Goal: Transaction & Acquisition: Purchase product/service

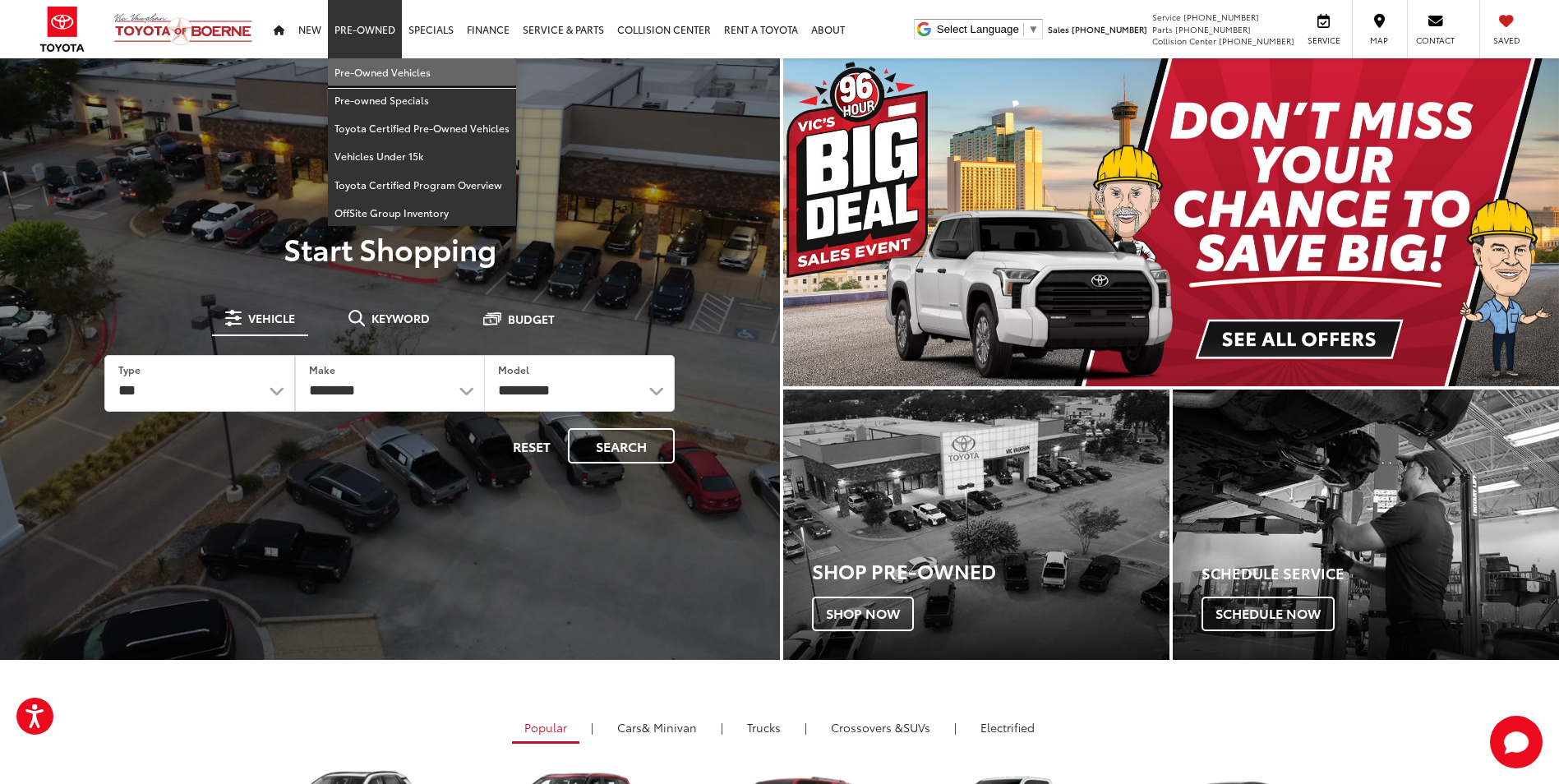
click at [393, 77] on link "Pre-Owned Vehicles" at bounding box center [421, 72] width 188 height 28
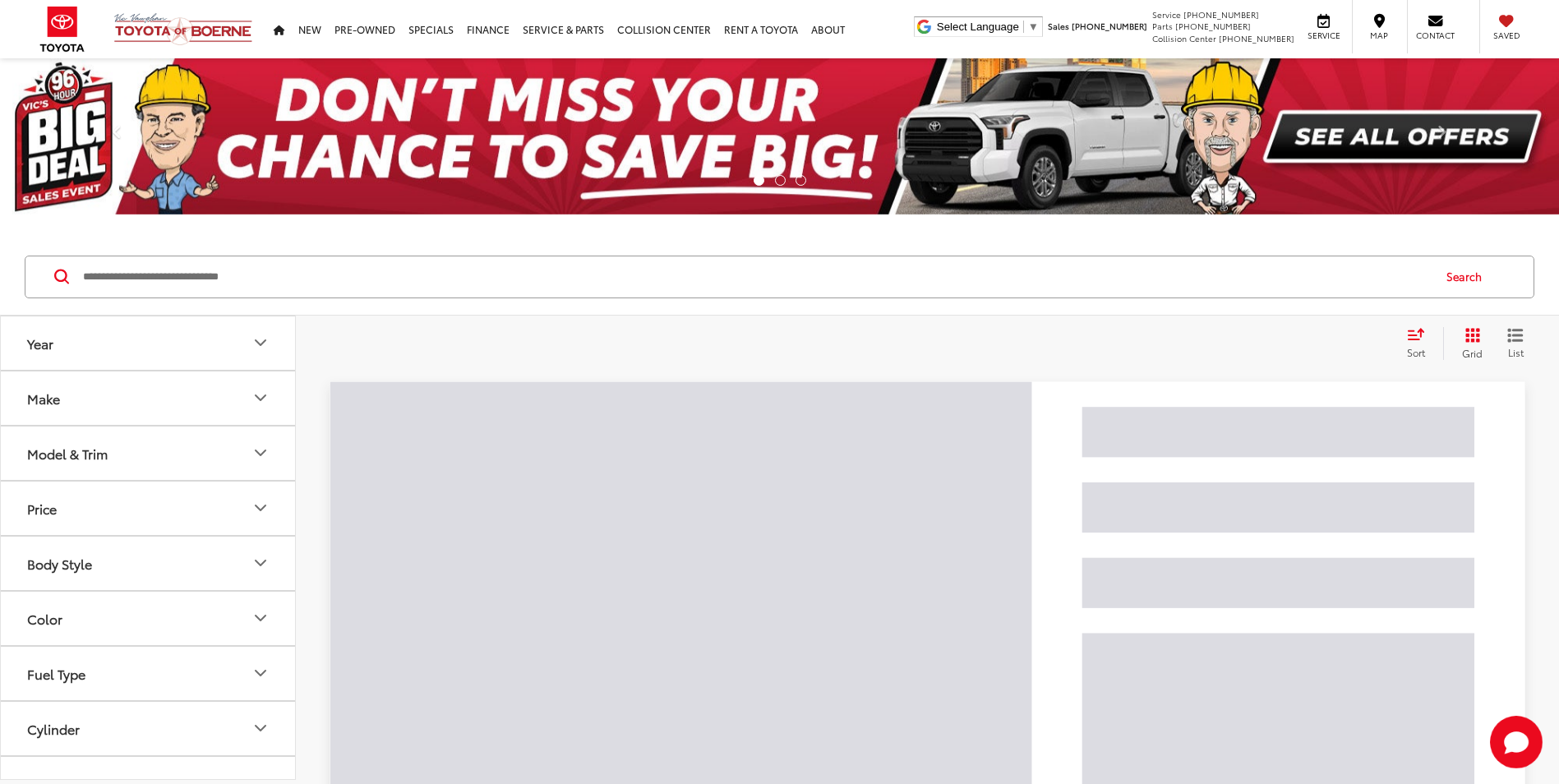
click at [517, 282] on input "Search by Make, Model, or Keyword" at bounding box center [756, 276] width 1349 height 40
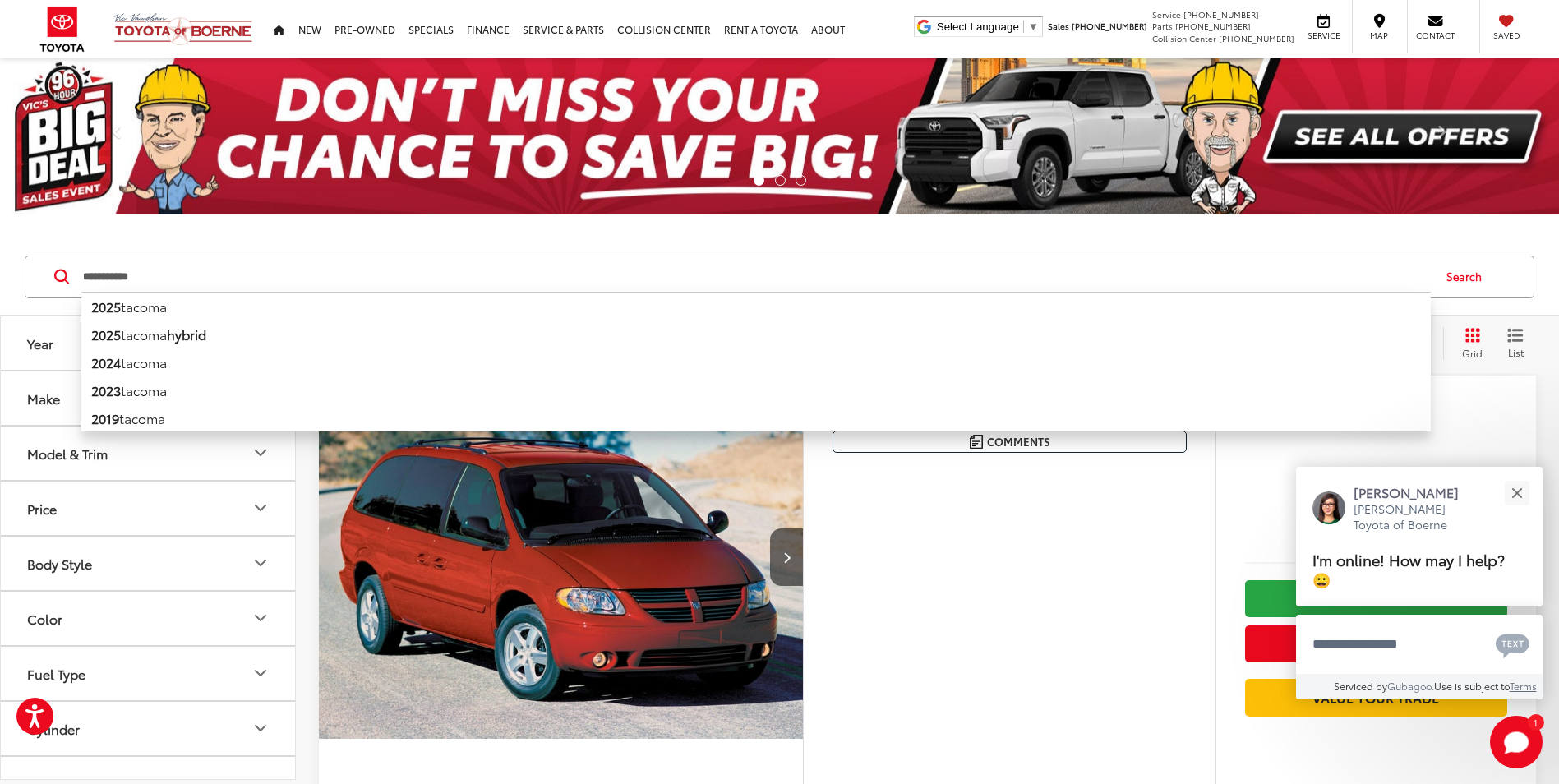
type input "**********"
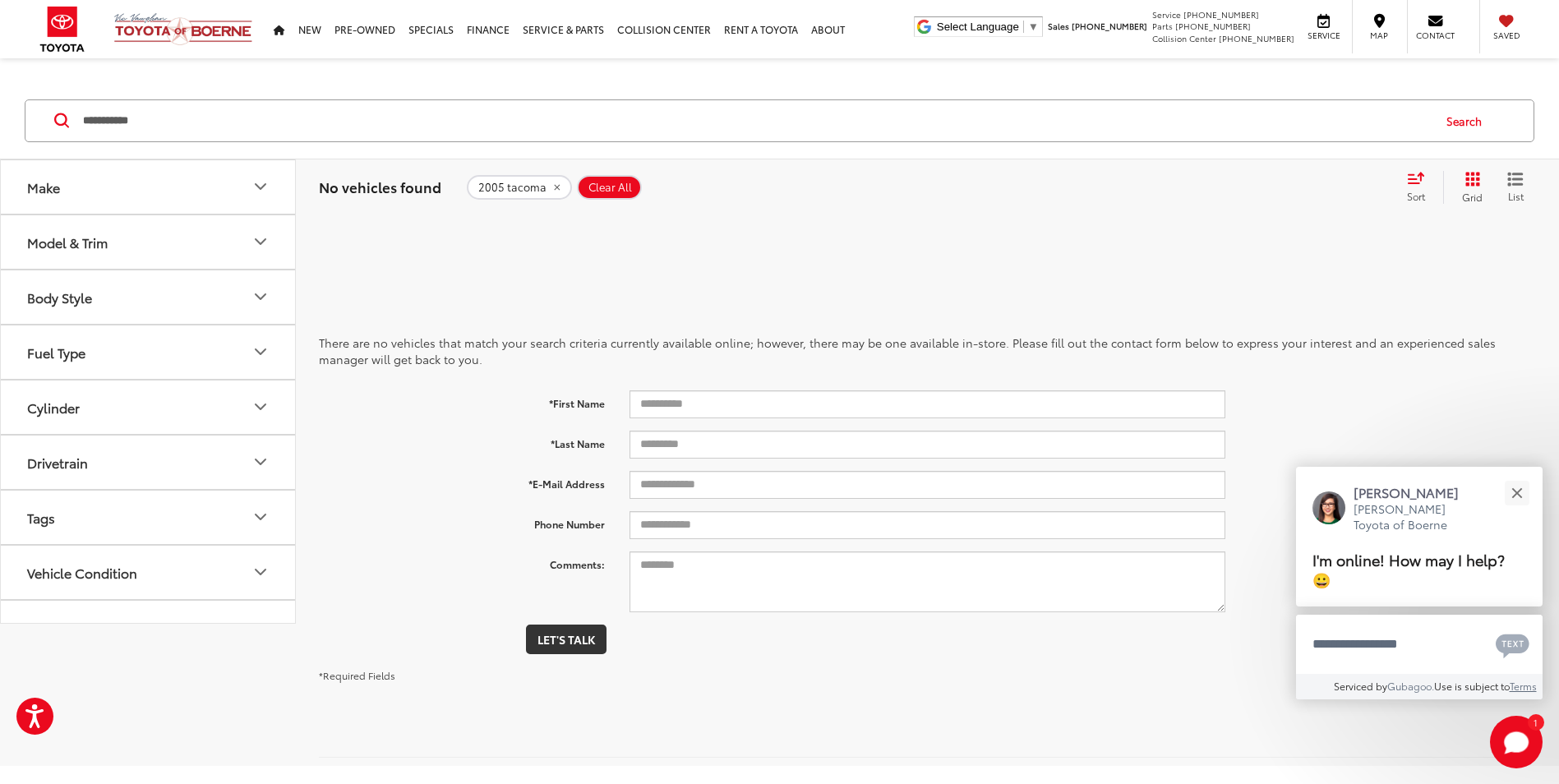
drag, startPoint x: 271, startPoint y: 108, endPoint x: -4, endPoint y: 160, distance: 279.9
click at [0, 160] on html "Press Alt+1 for screen-reader mode, Alt+0 to cancel Accessibility Screen-Reader…" at bounding box center [780, 392] width 1559 height 784
click at [370, 124] on input "Search by Make, Model, or Keyword" at bounding box center [756, 121] width 1349 height 40
drag, startPoint x: 451, startPoint y: 119, endPoint x: 354, endPoint y: 119, distance: 97.0
click at [356, 119] on input "Search by Make, Model, or Keyword" at bounding box center [756, 121] width 1349 height 40
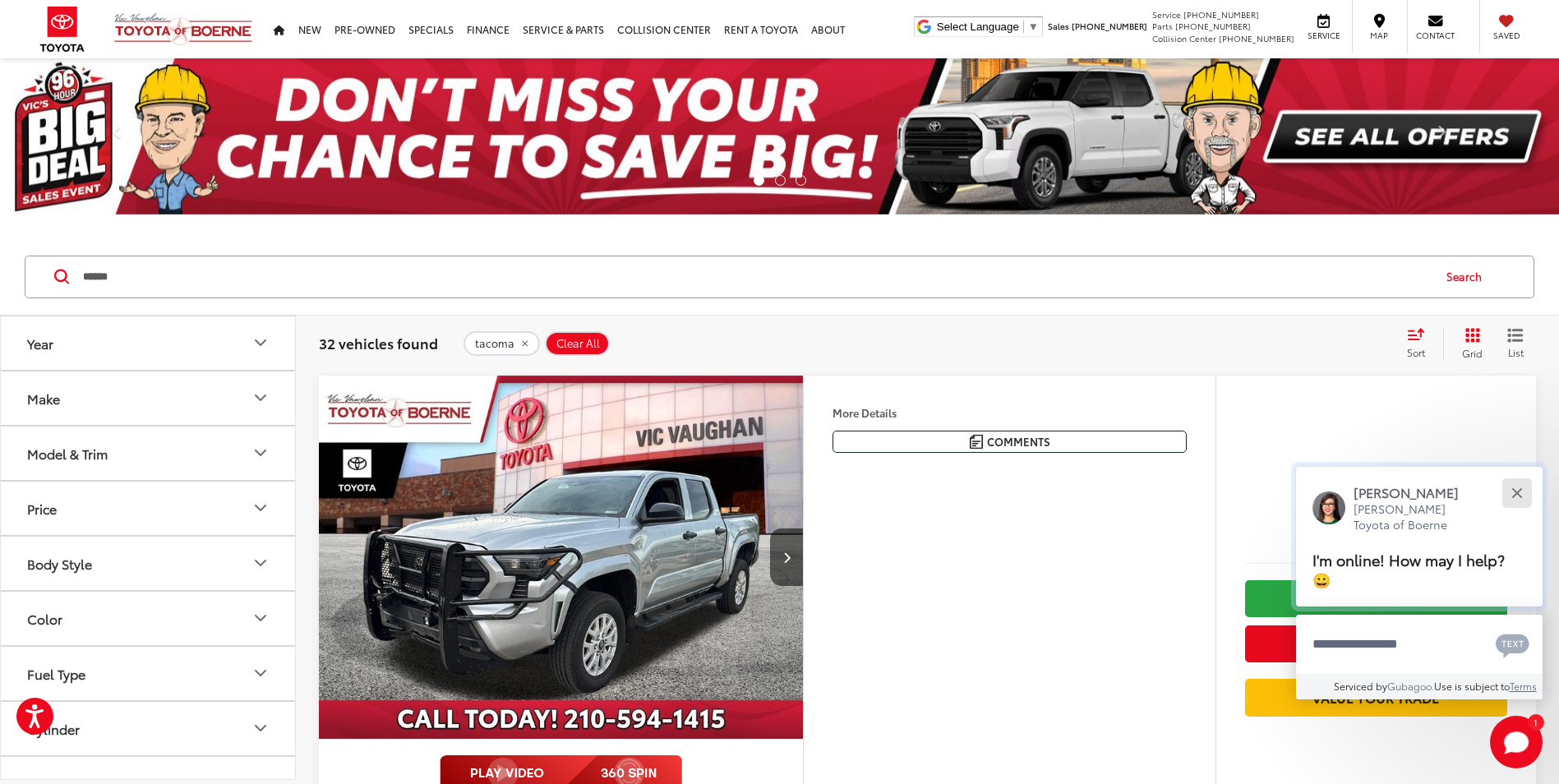
click at [1515, 489] on button "Close" at bounding box center [1517, 493] width 35 height 35
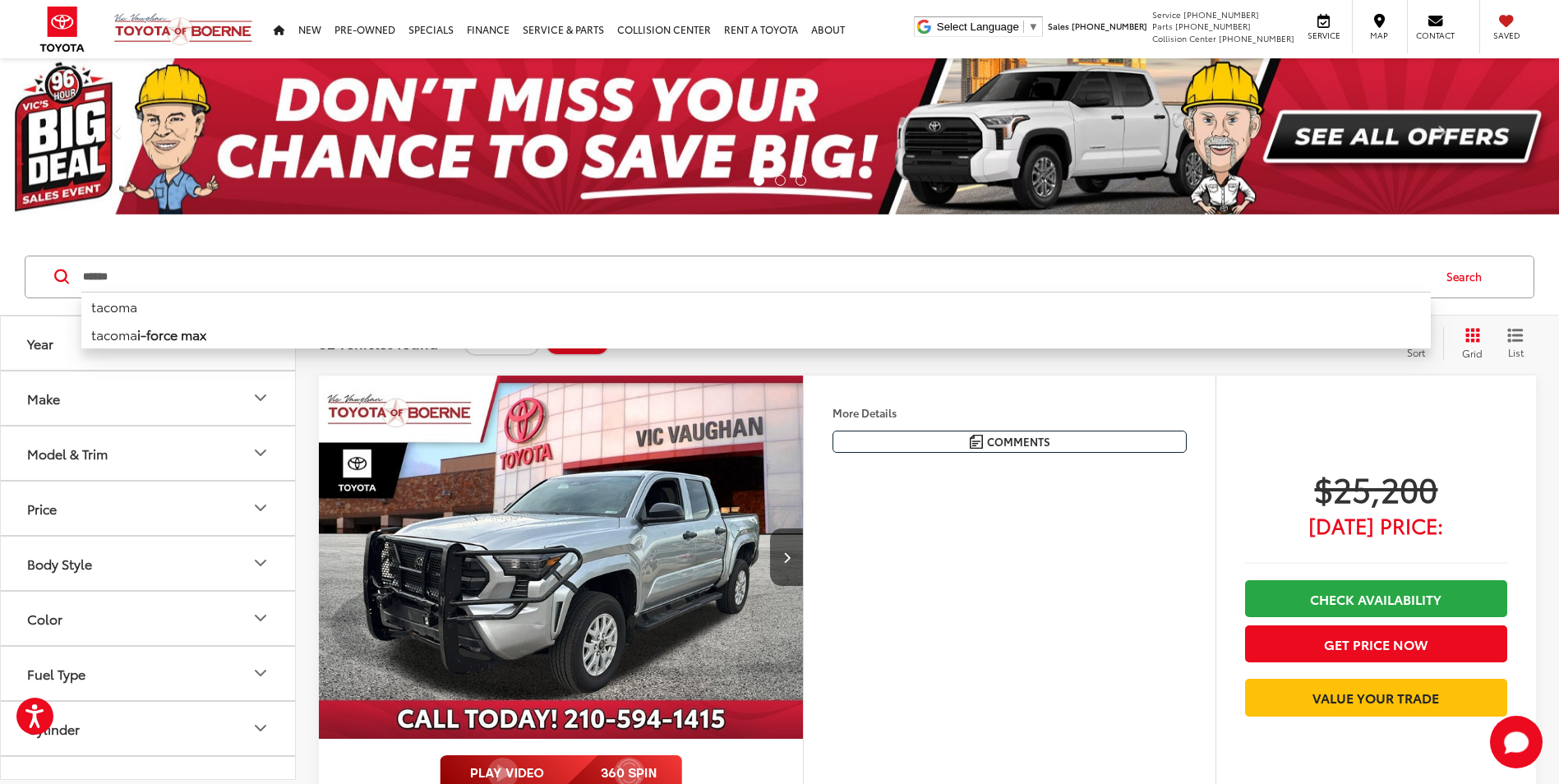
drag, startPoint x: 172, startPoint y: 278, endPoint x: -4, endPoint y: 282, distance: 176.0
click at [0, 282] on html "Accessibility Screen-Reader Guide, Feedback, and Issue Reporting | New window V…" at bounding box center [780, 392] width 1559 height 784
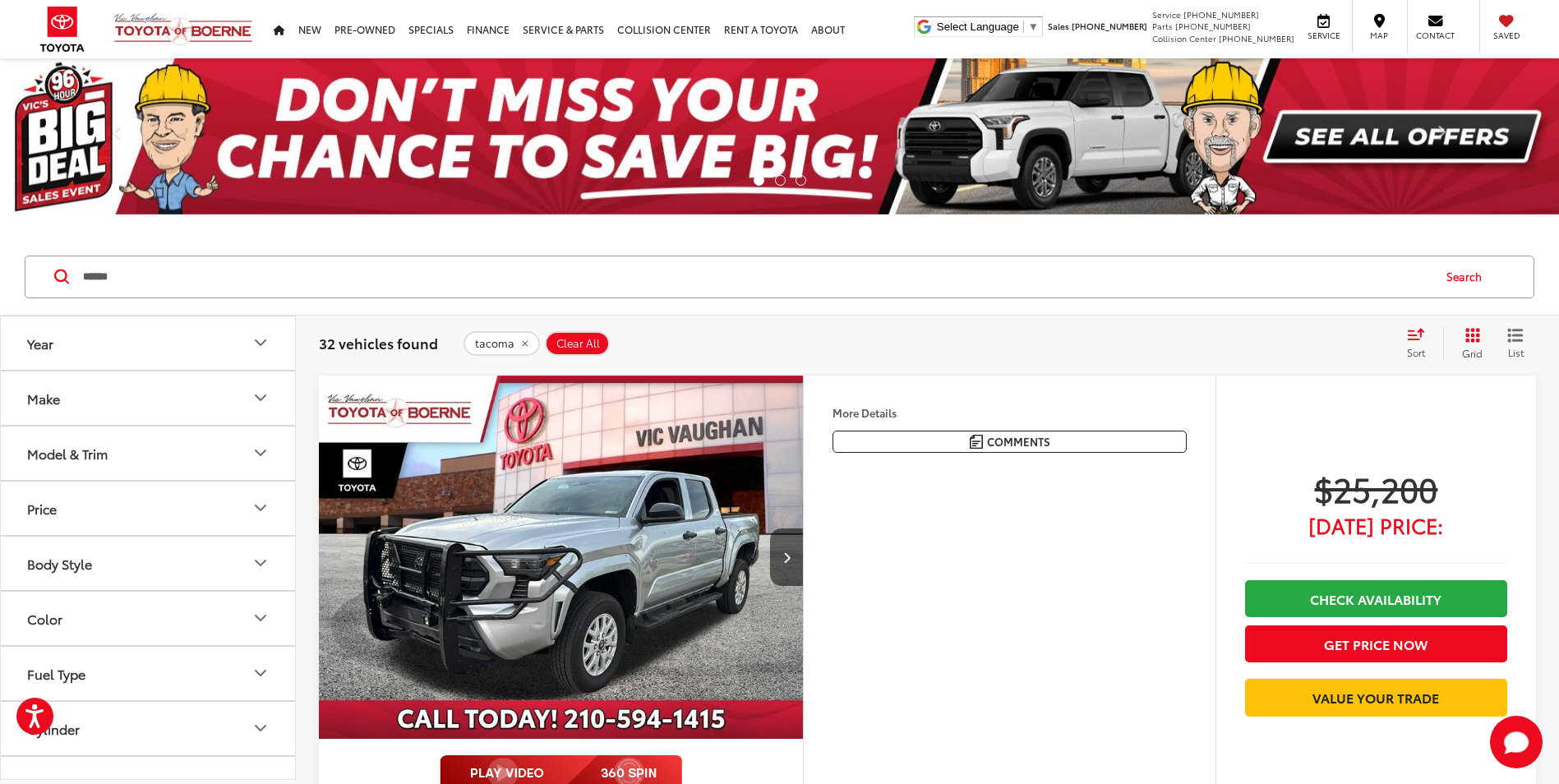
type input "******"
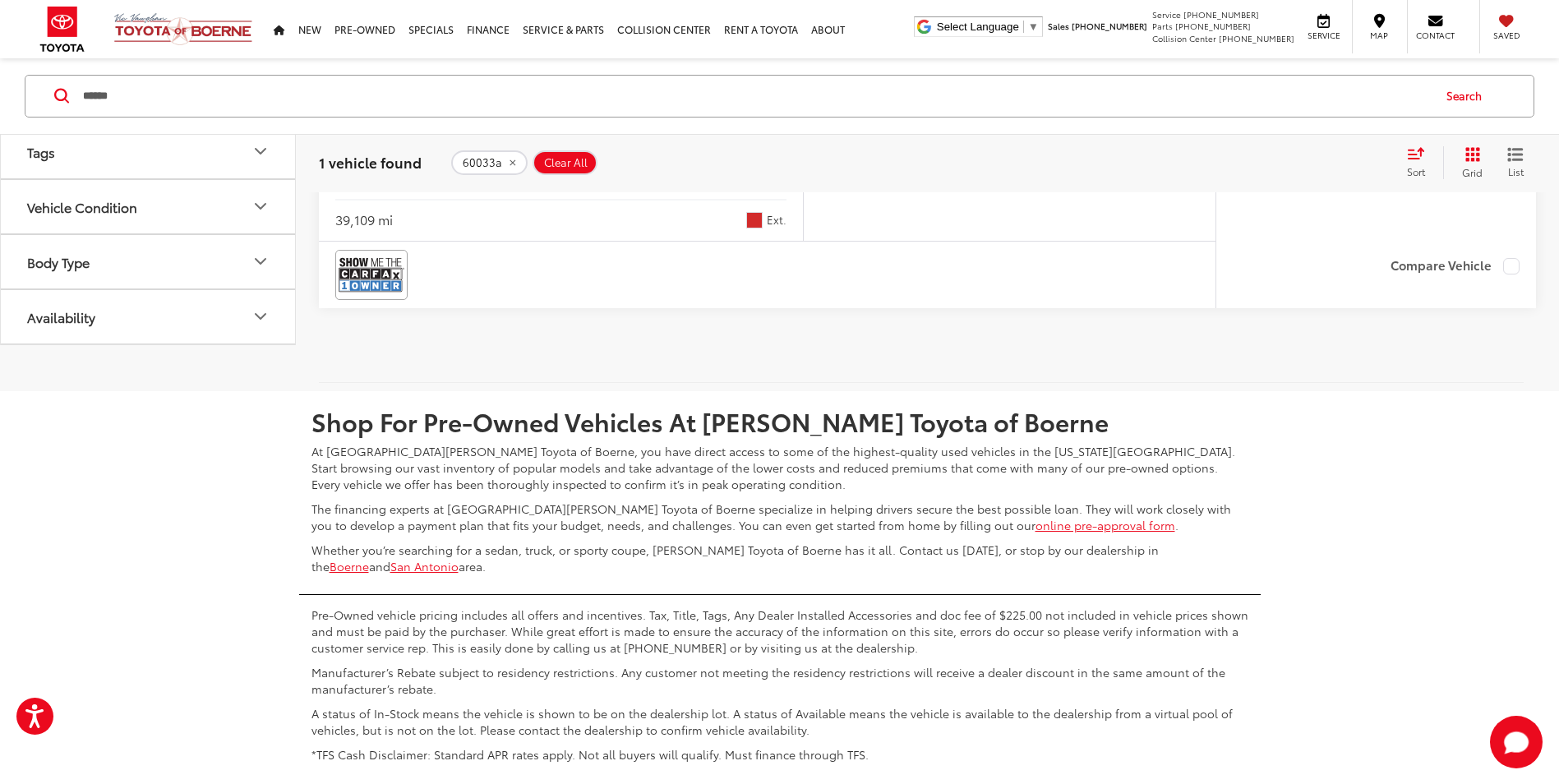
scroll to position [683, 0]
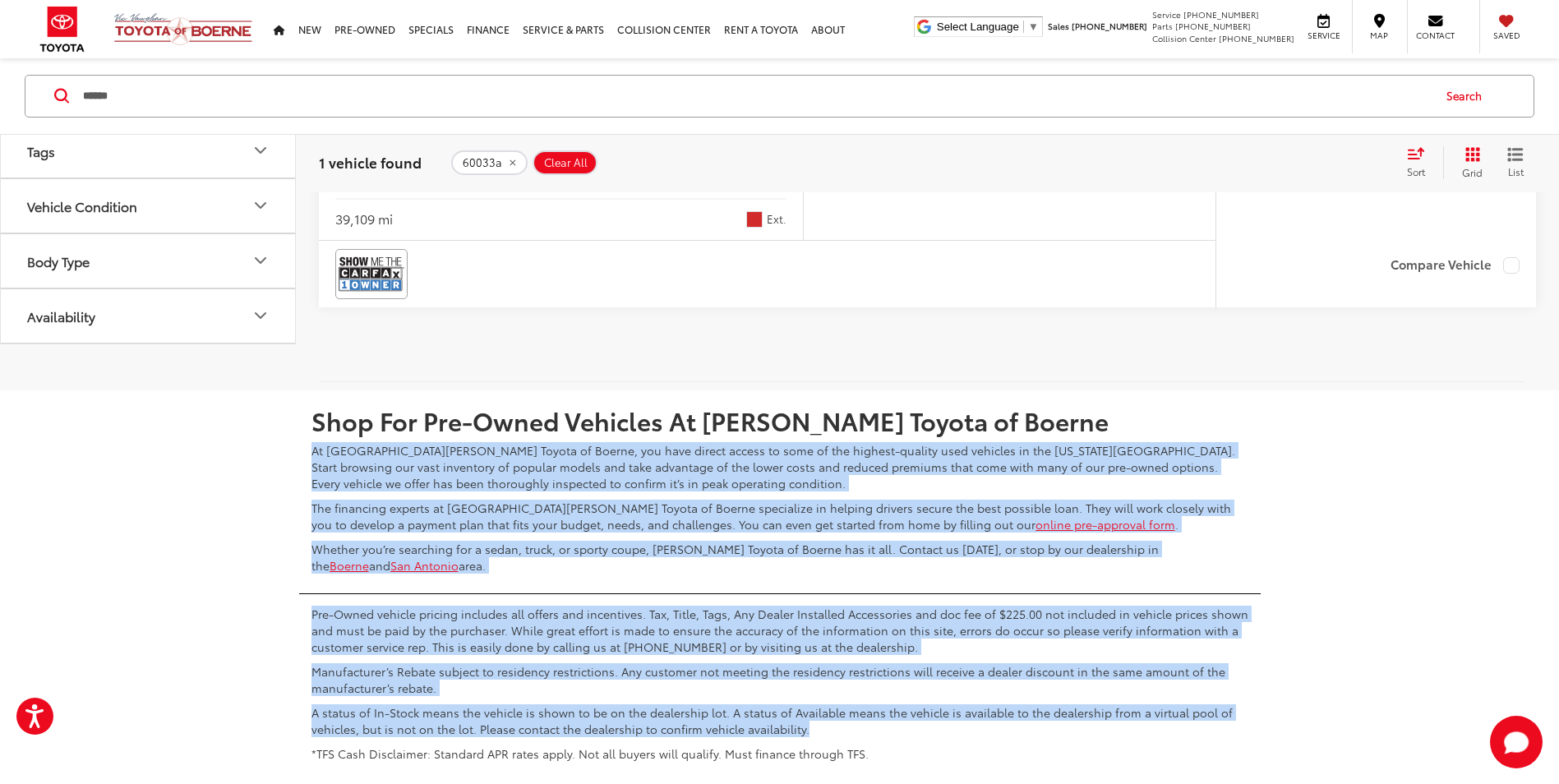
drag, startPoint x: 1040, startPoint y: 728, endPoint x: 204, endPoint y: 450, distance: 881.0
click at [204, 450] on div "Shop For Pre-Owned Vehicles At Vic Vaughn Toyota of Boerne At Vic Vaughan Toyot…" at bounding box center [780, 580] width 1559 height 379
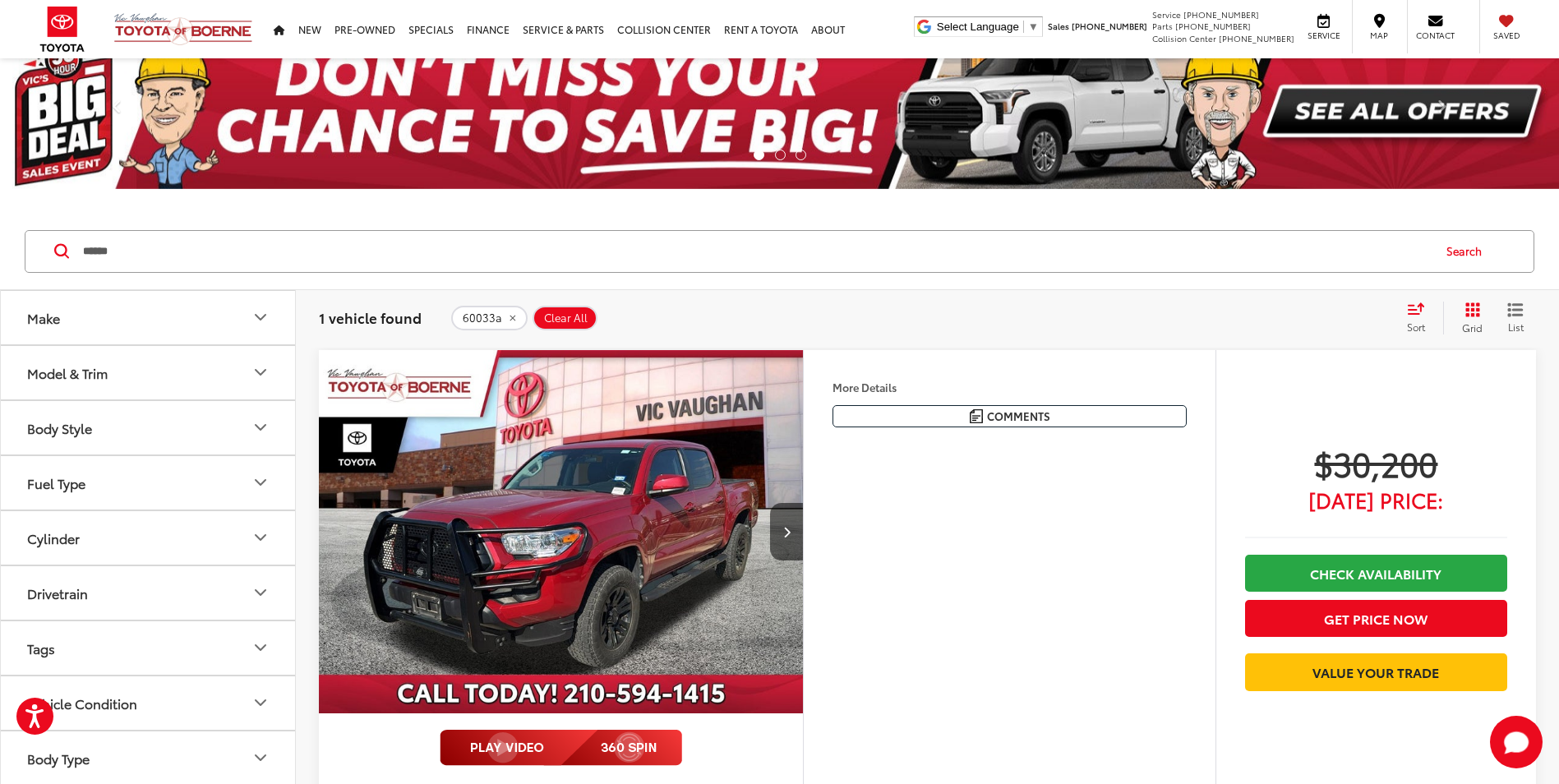
scroll to position [108, 0]
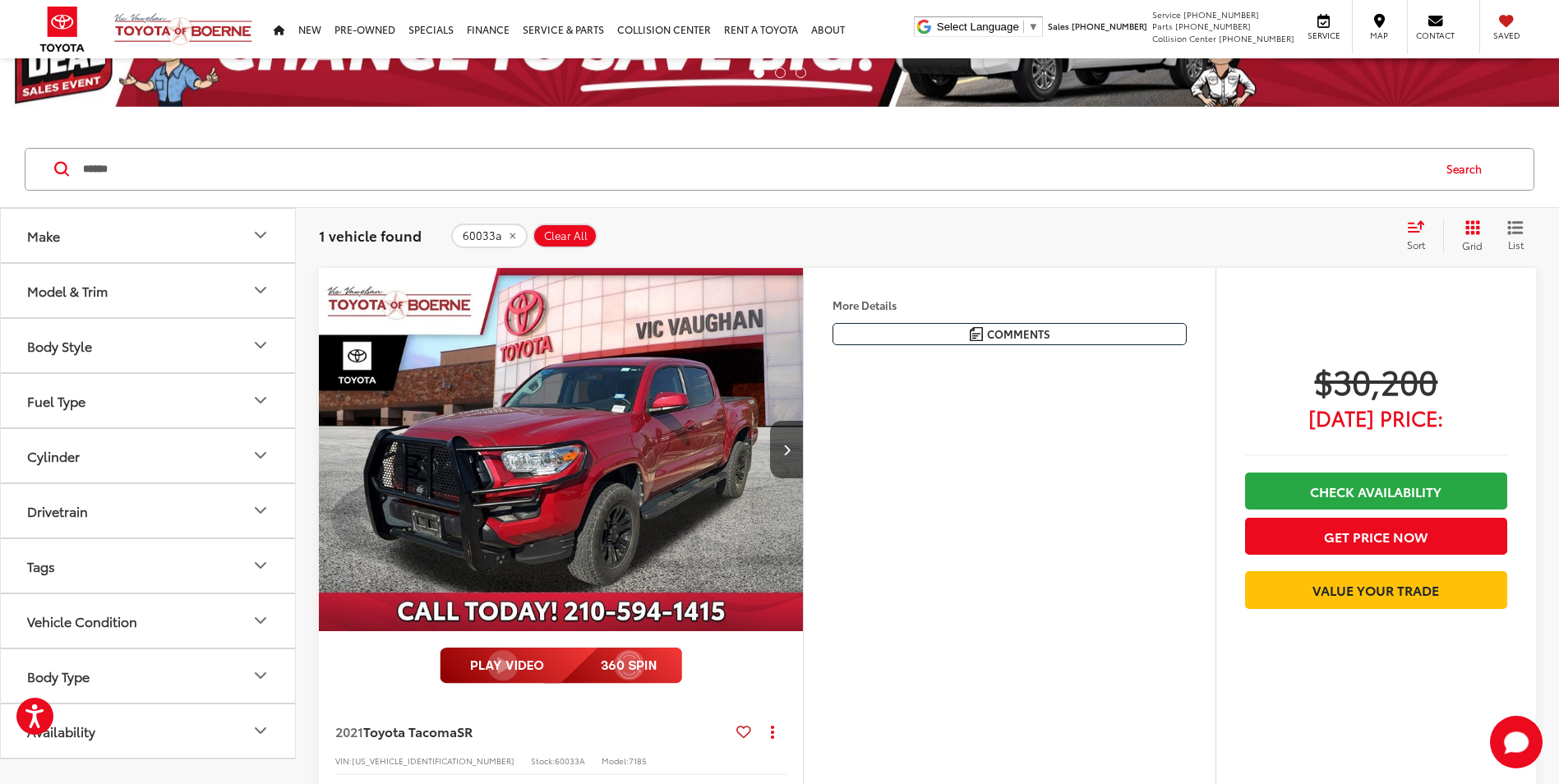
click at [654, 524] on img "2021 Toyota Tacoma SR 0" at bounding box center [561, 450] width 486 height 365
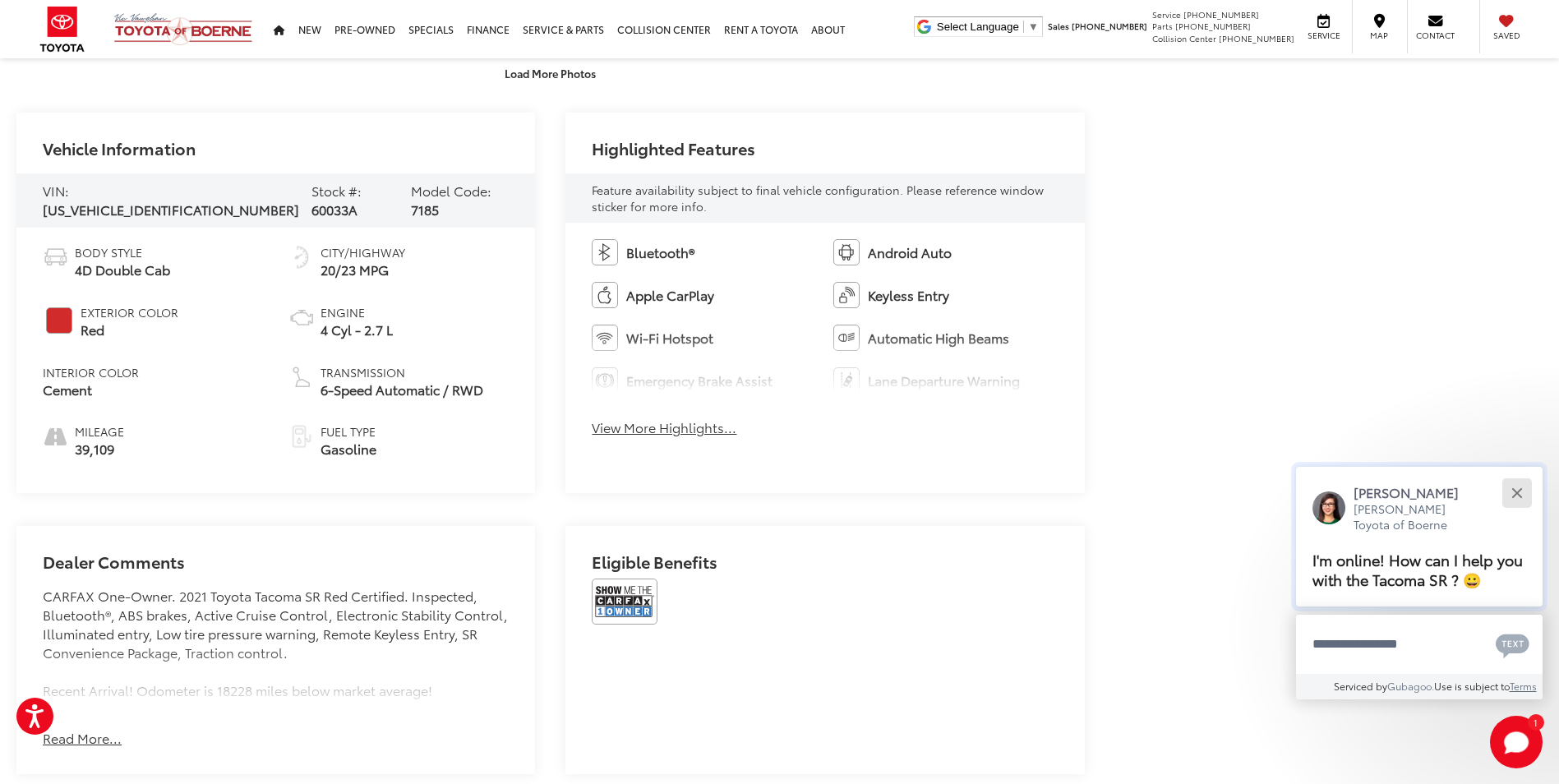
click at [1527, 491] on button "Close" at bounding box center [1517, 493] width 35 height 35
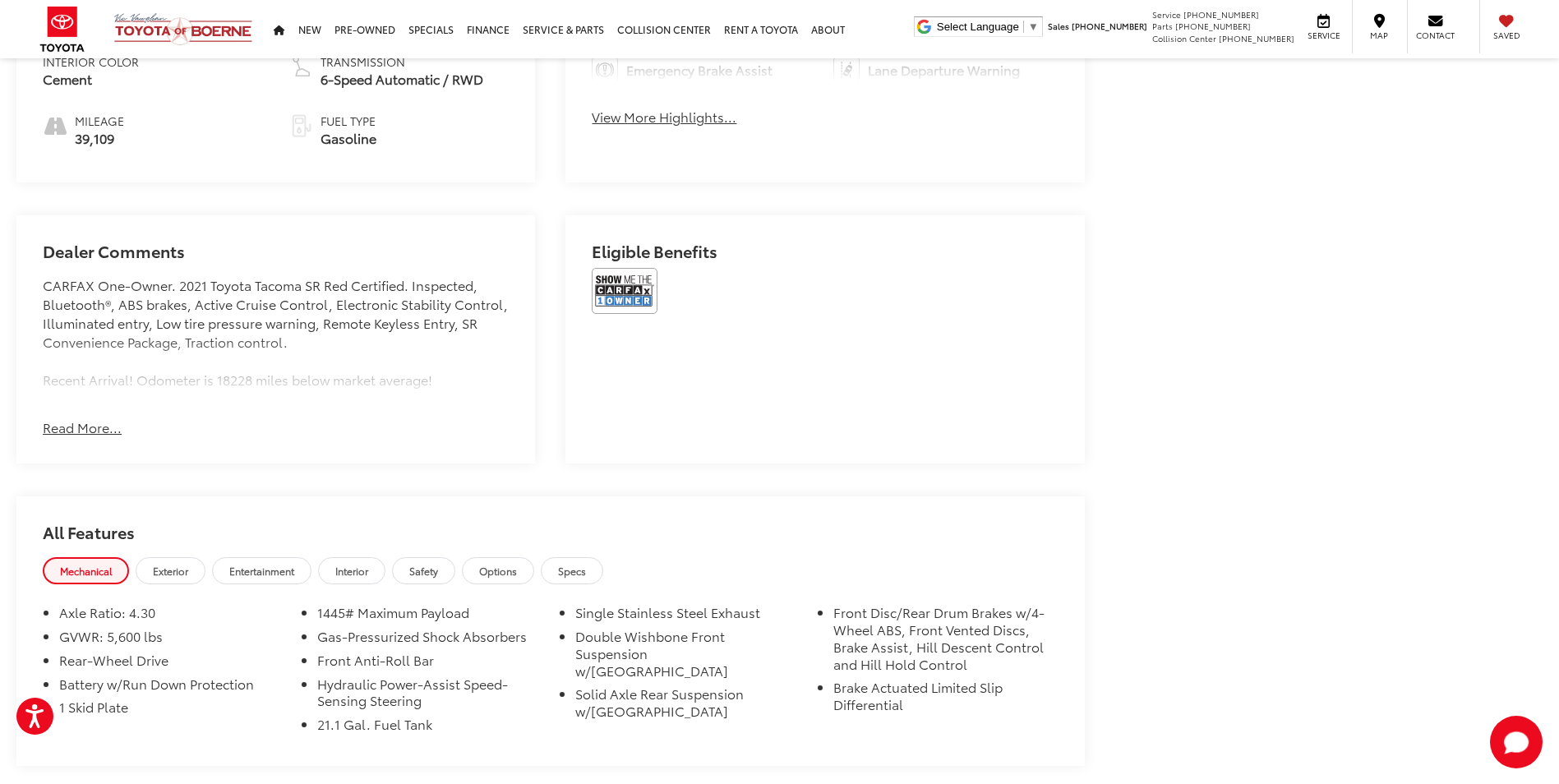
scroll to position [739, 0]
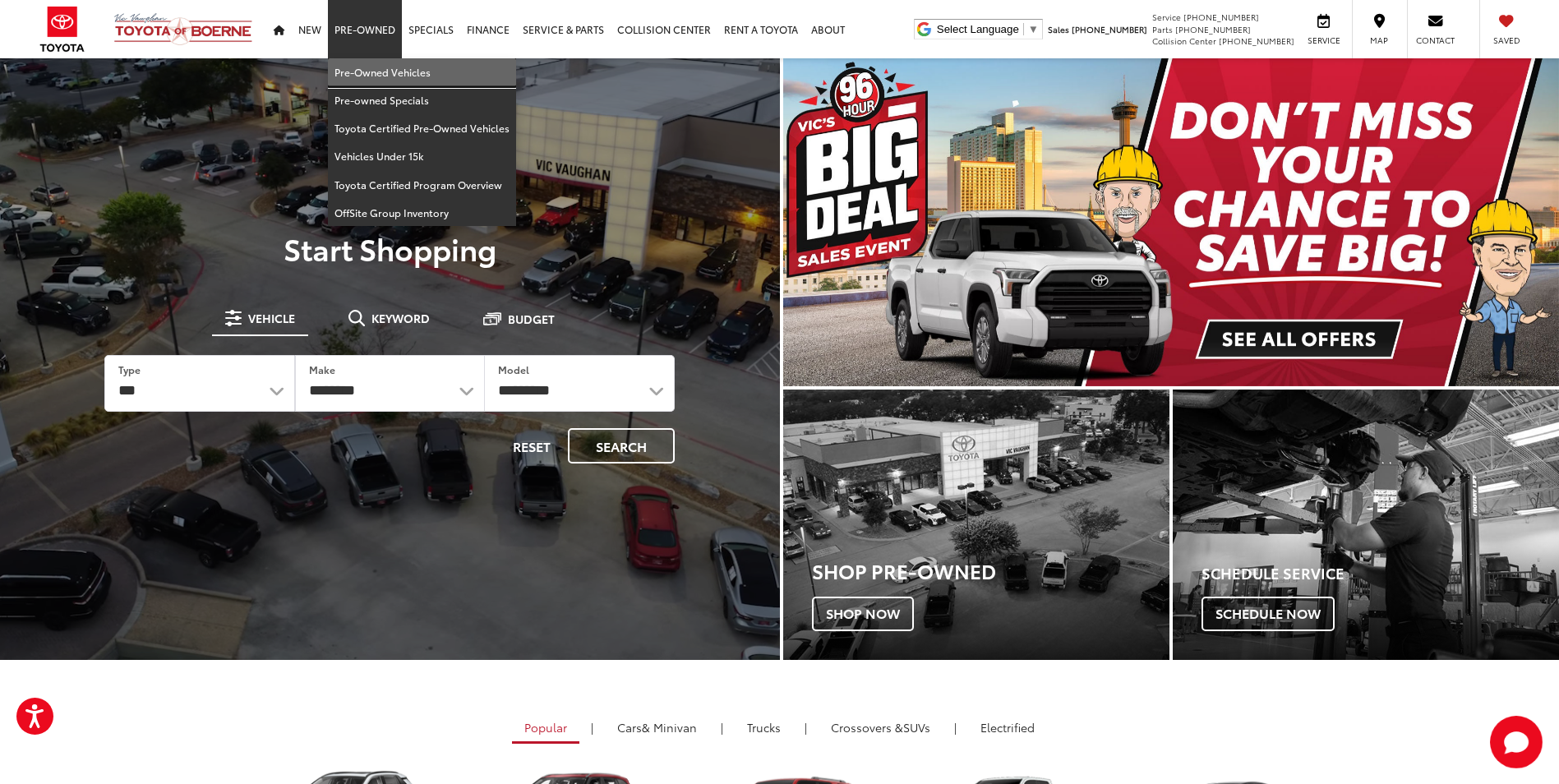
click at [367, 73] on link "Pre-Owned Vehicles" at bounding box center [421, 72] width 188 height 28
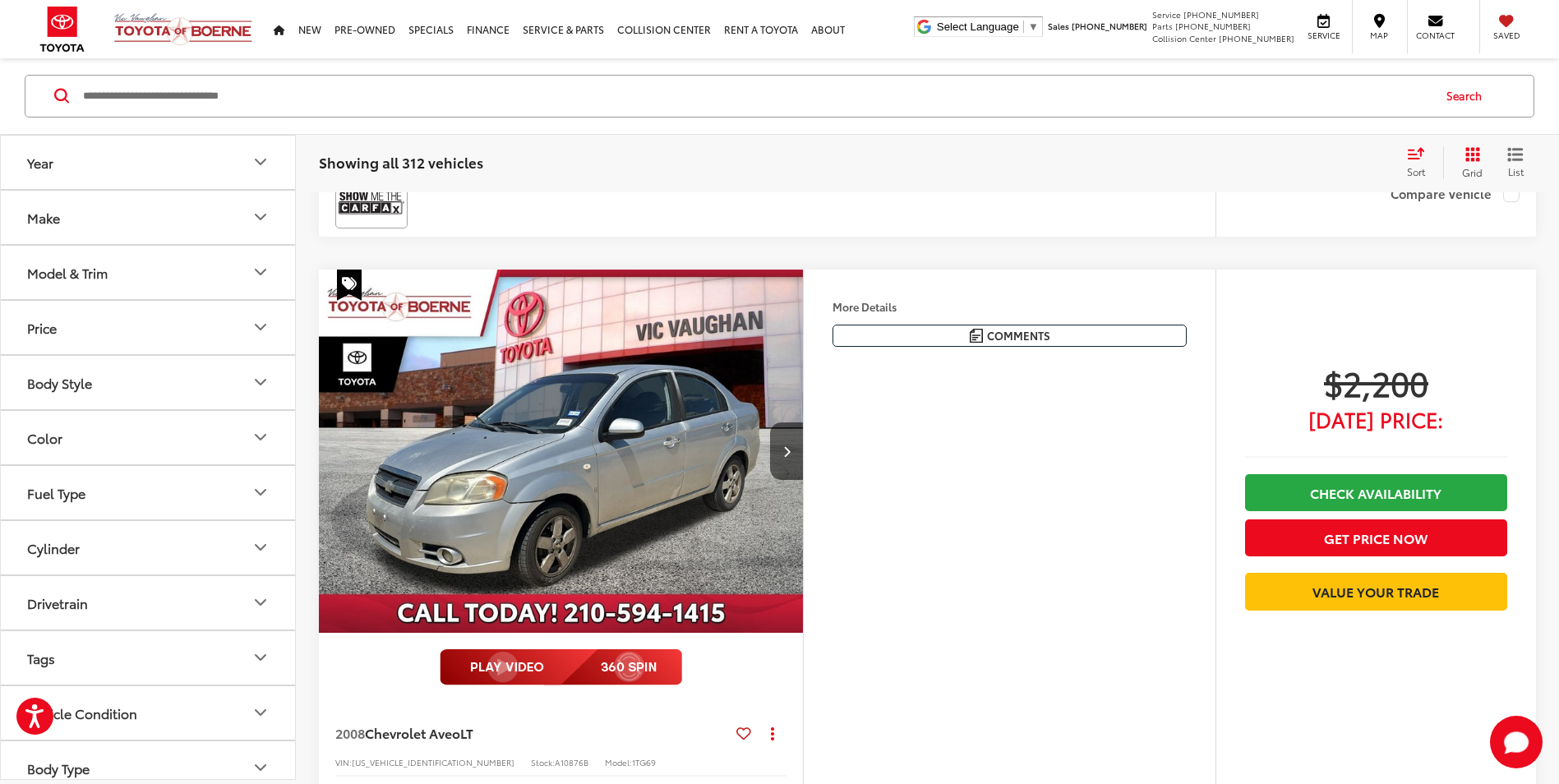
scroll to position [2575, 0]
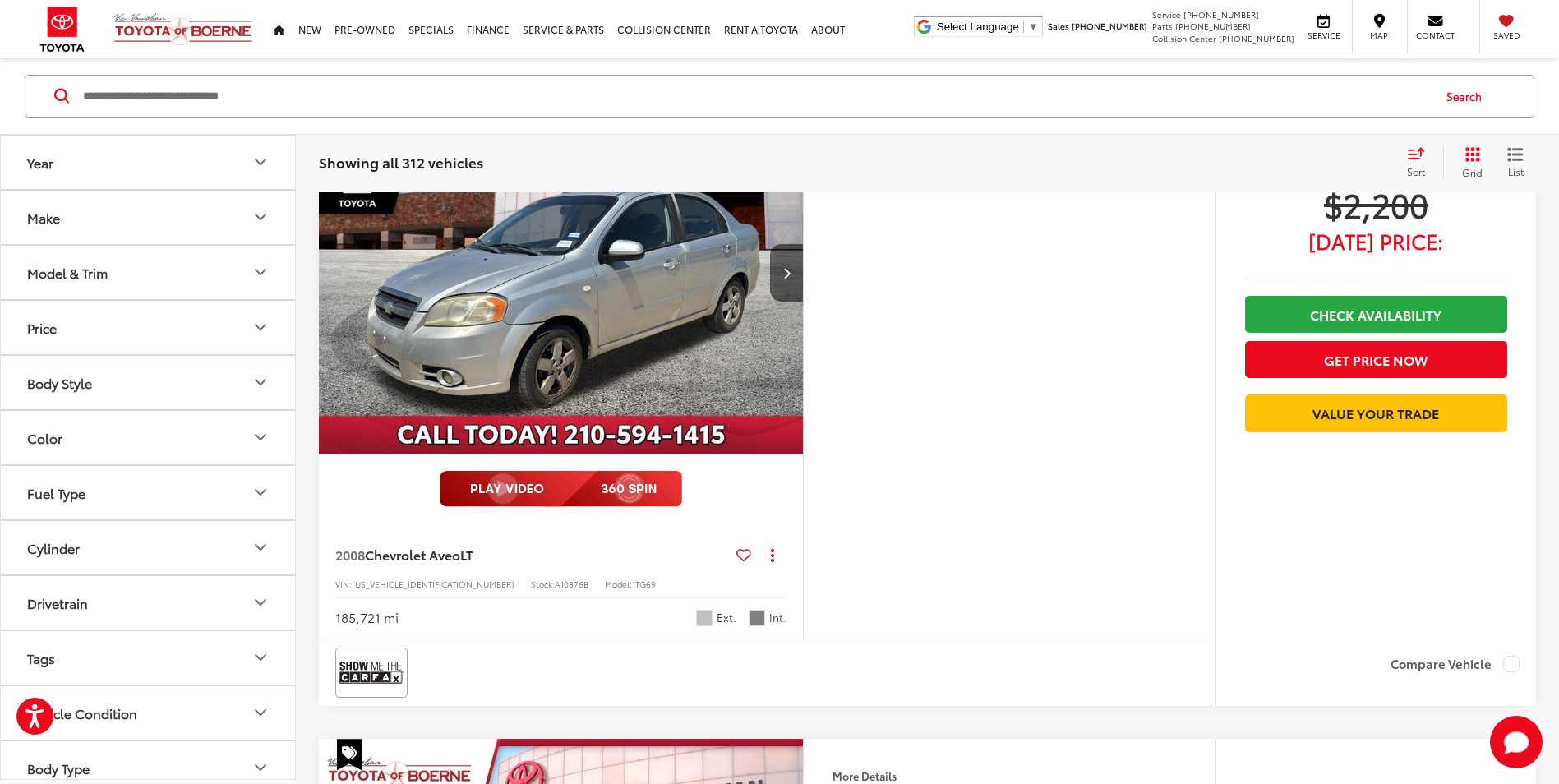
scroll to position [2579, 0]
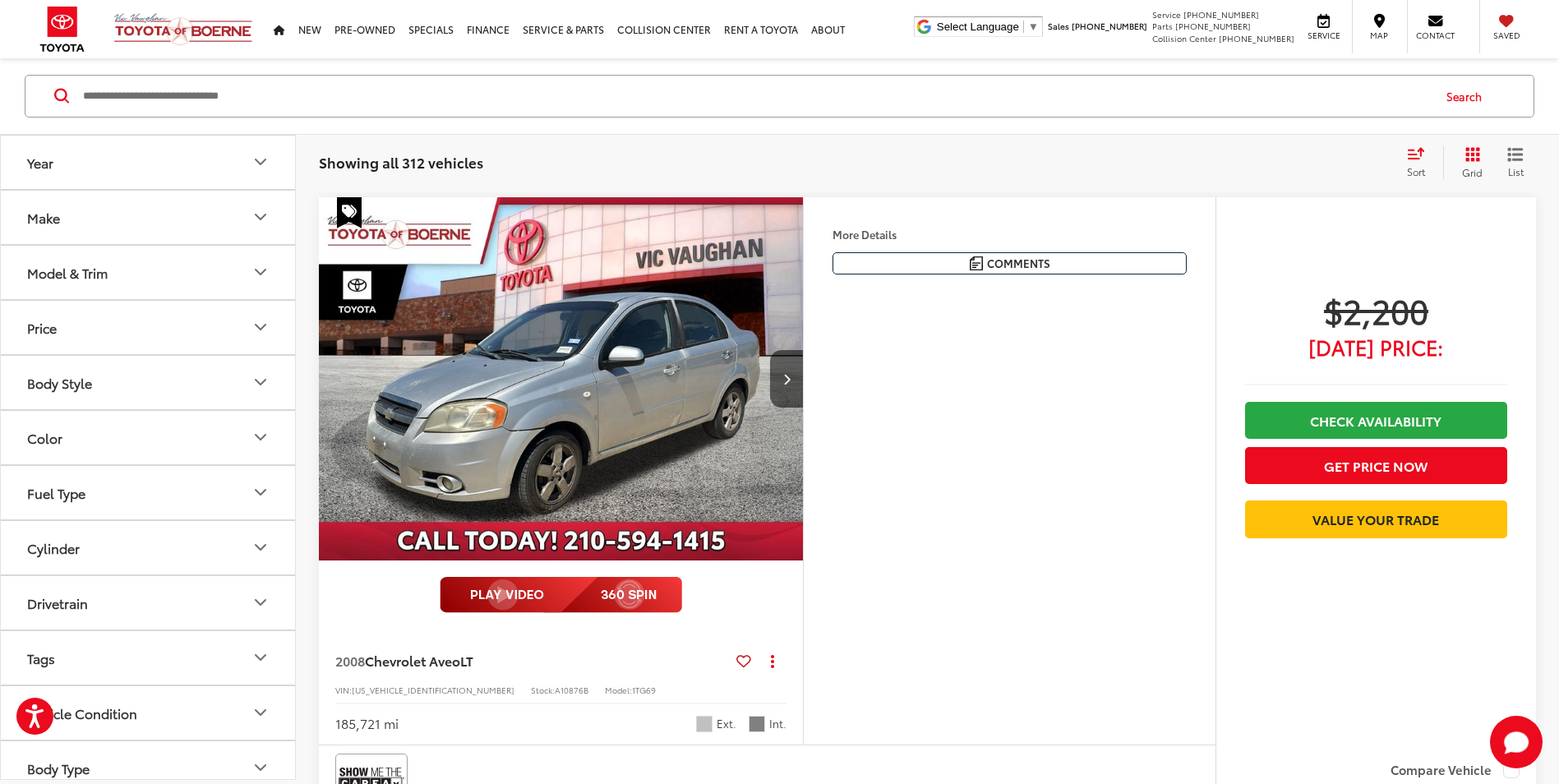
click at [299, 77] on input "Search by Make, Model, or Keyword" at bounding box center [756, 96] width 1349 height 40
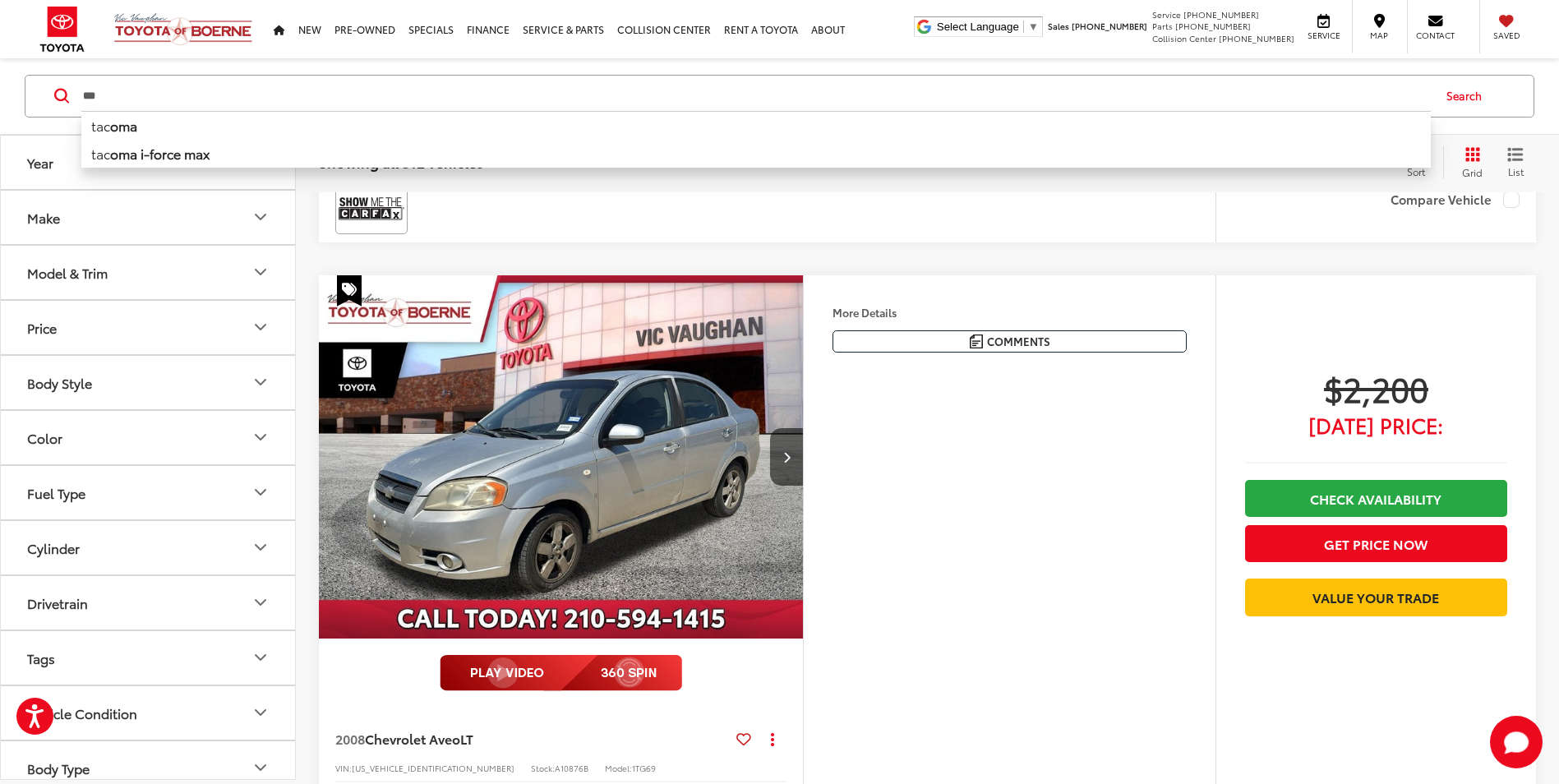
scroll to position [2657, 0]
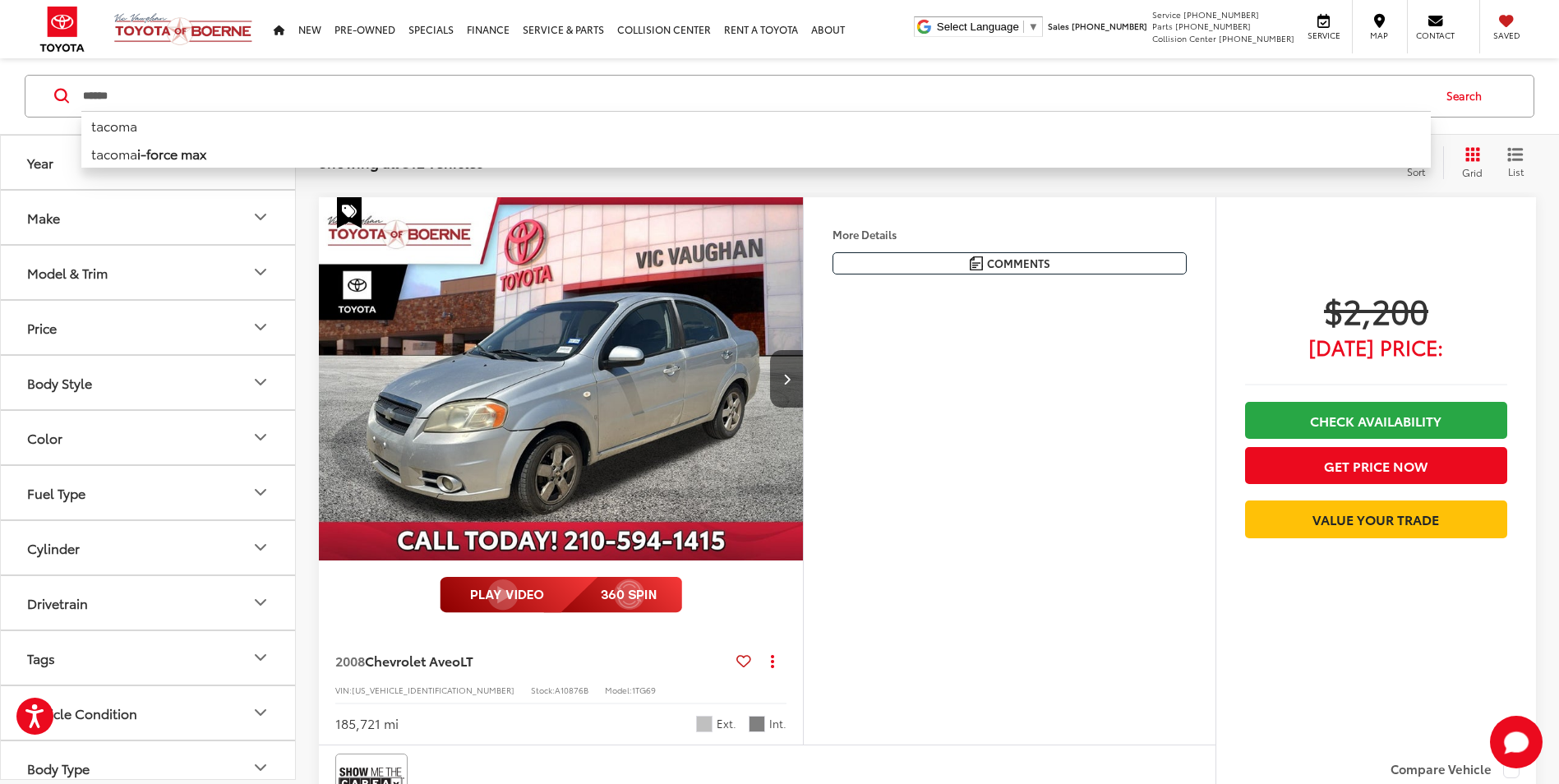
type input "******"
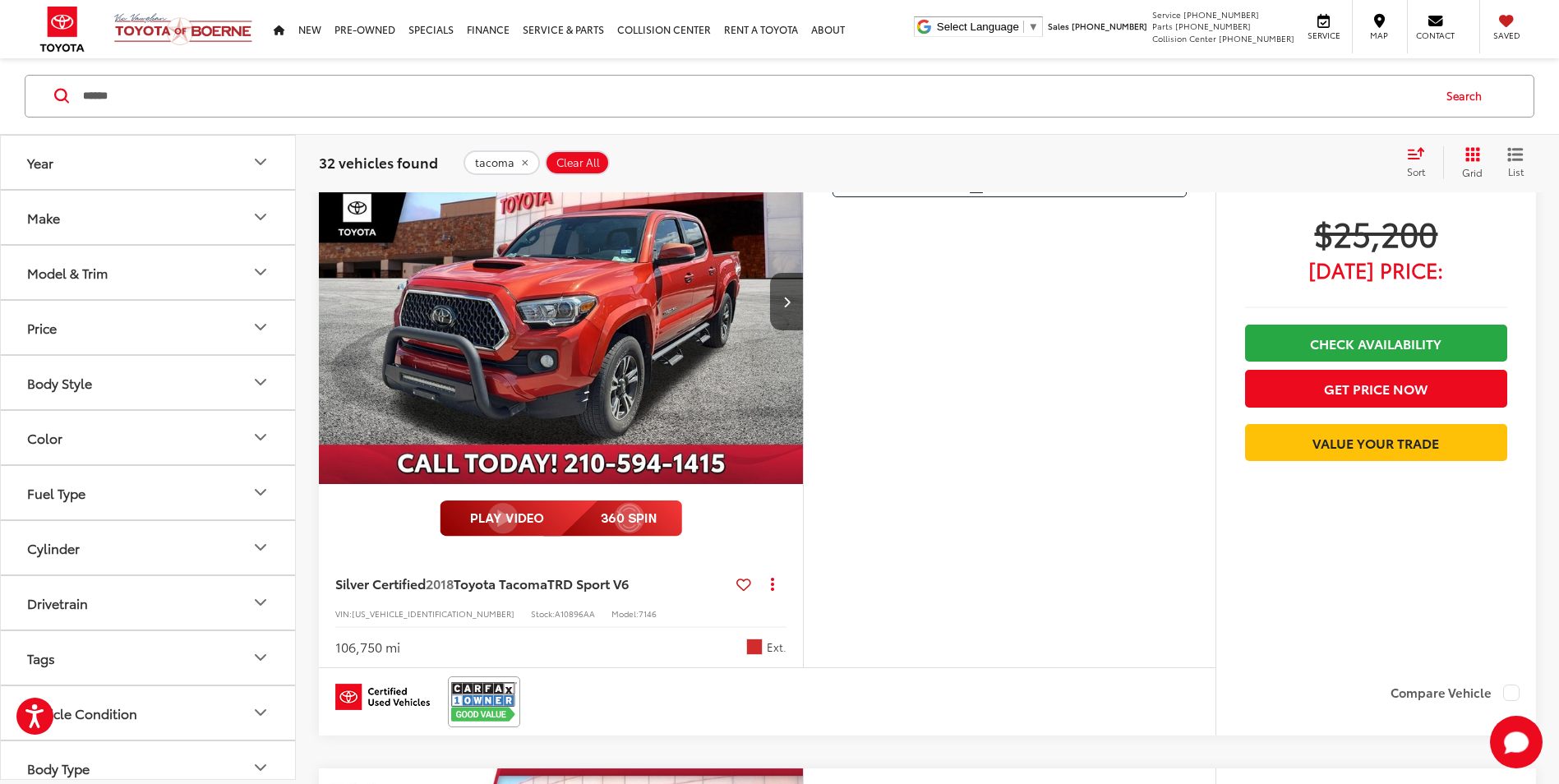
scroll to position [904, 0]
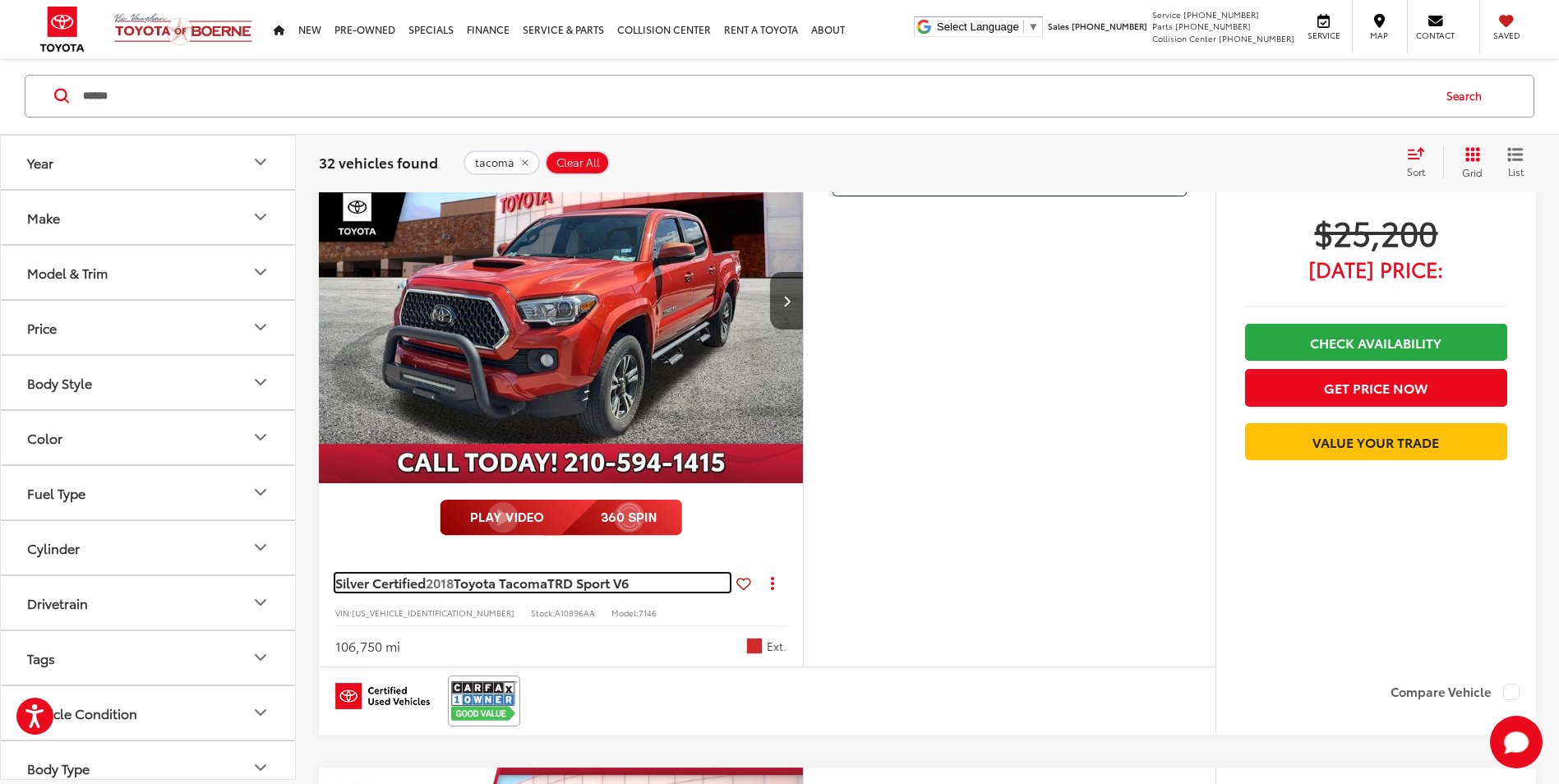
click at [514, 586] on span "Toyota Tacoma" at bounding box center [500, 582] width 94 height 19
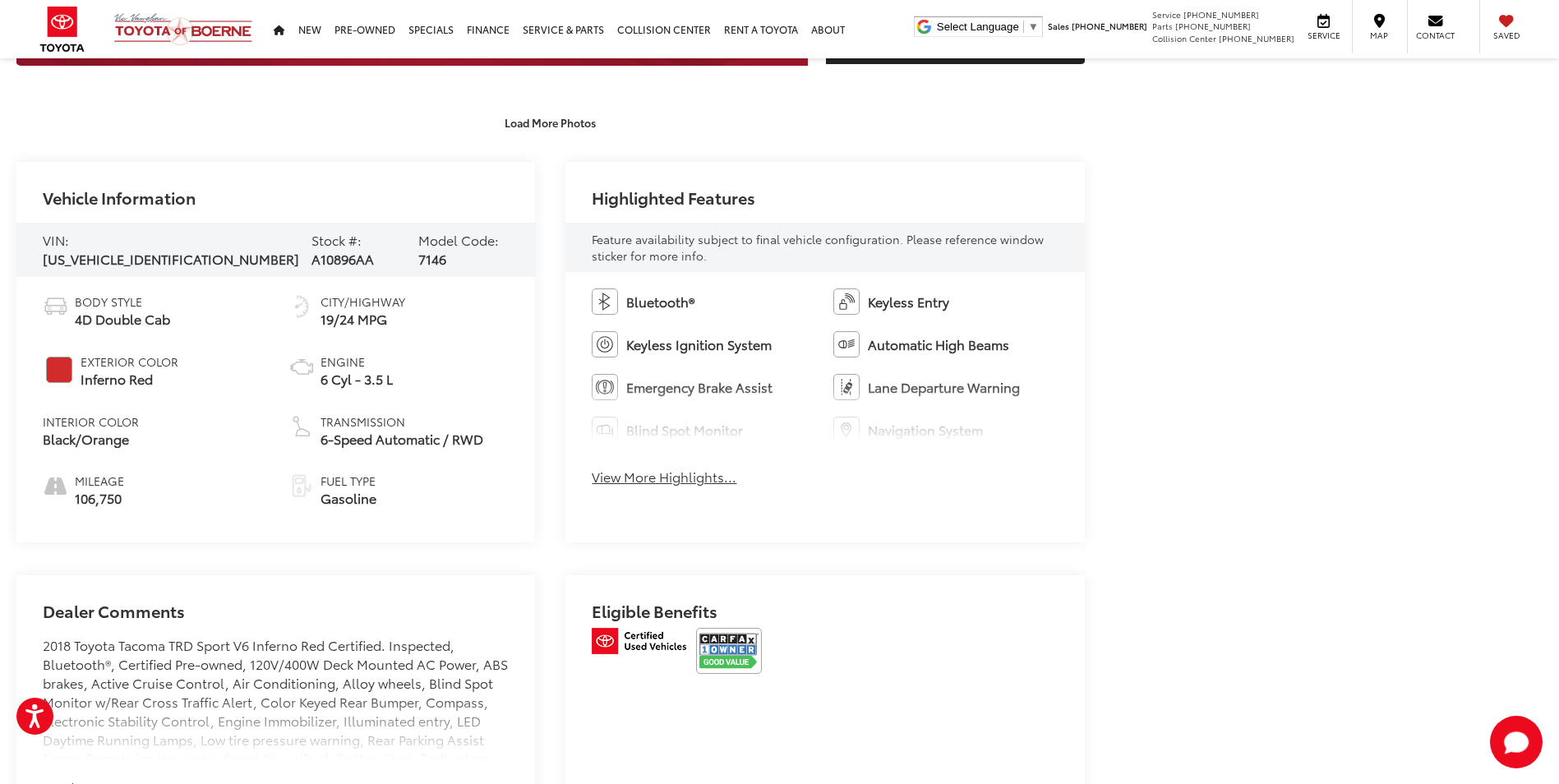
drag, startPoint x: 419, startPoint y: 497, endPoint x: 400, endPoint y: 348, distance: 150.2
click at [421, 497] on li "Fuel Type Gasoline" at bounding box center [399, 490] width 221 height 35
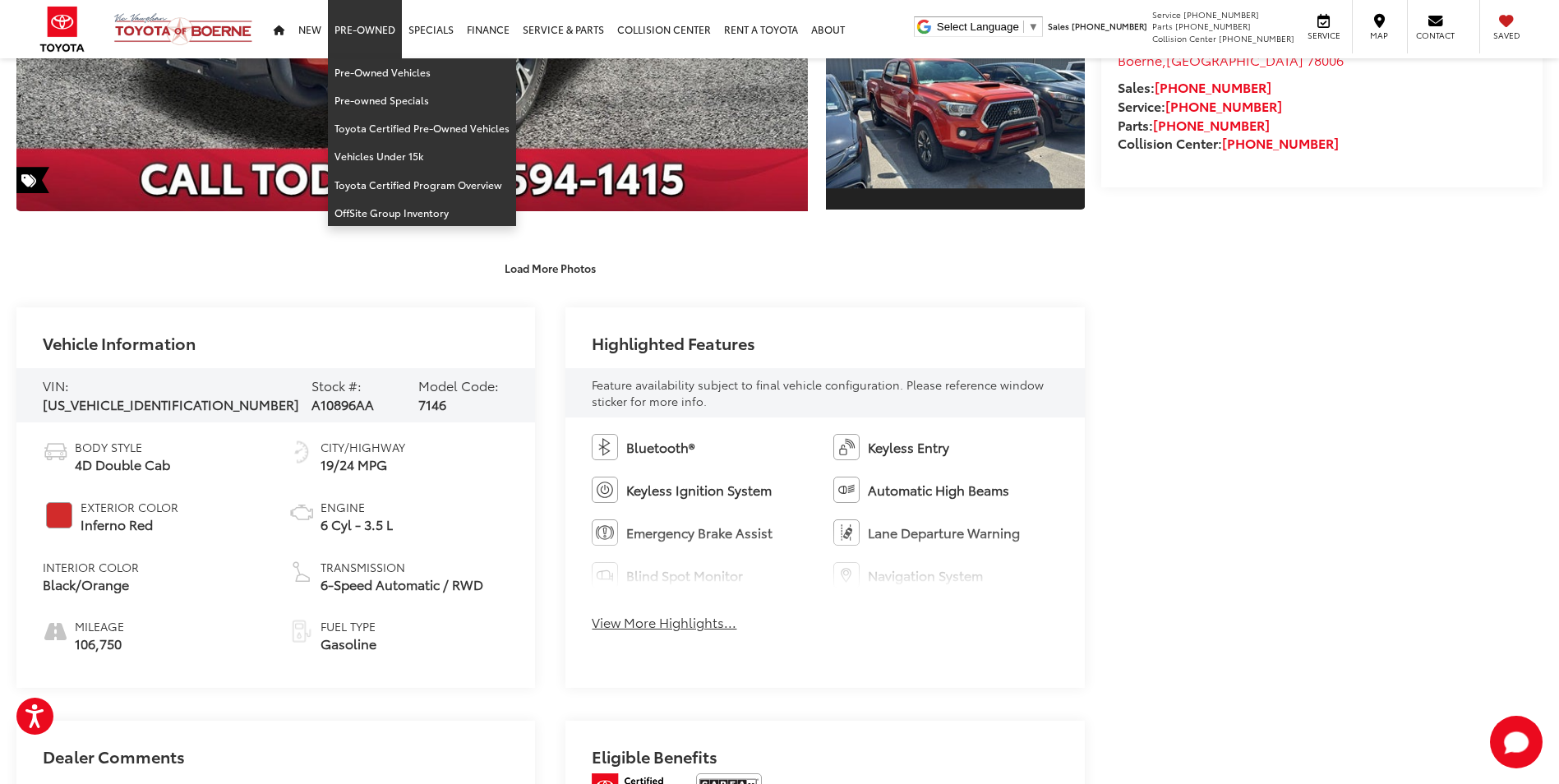
scroll to position [279, 0]
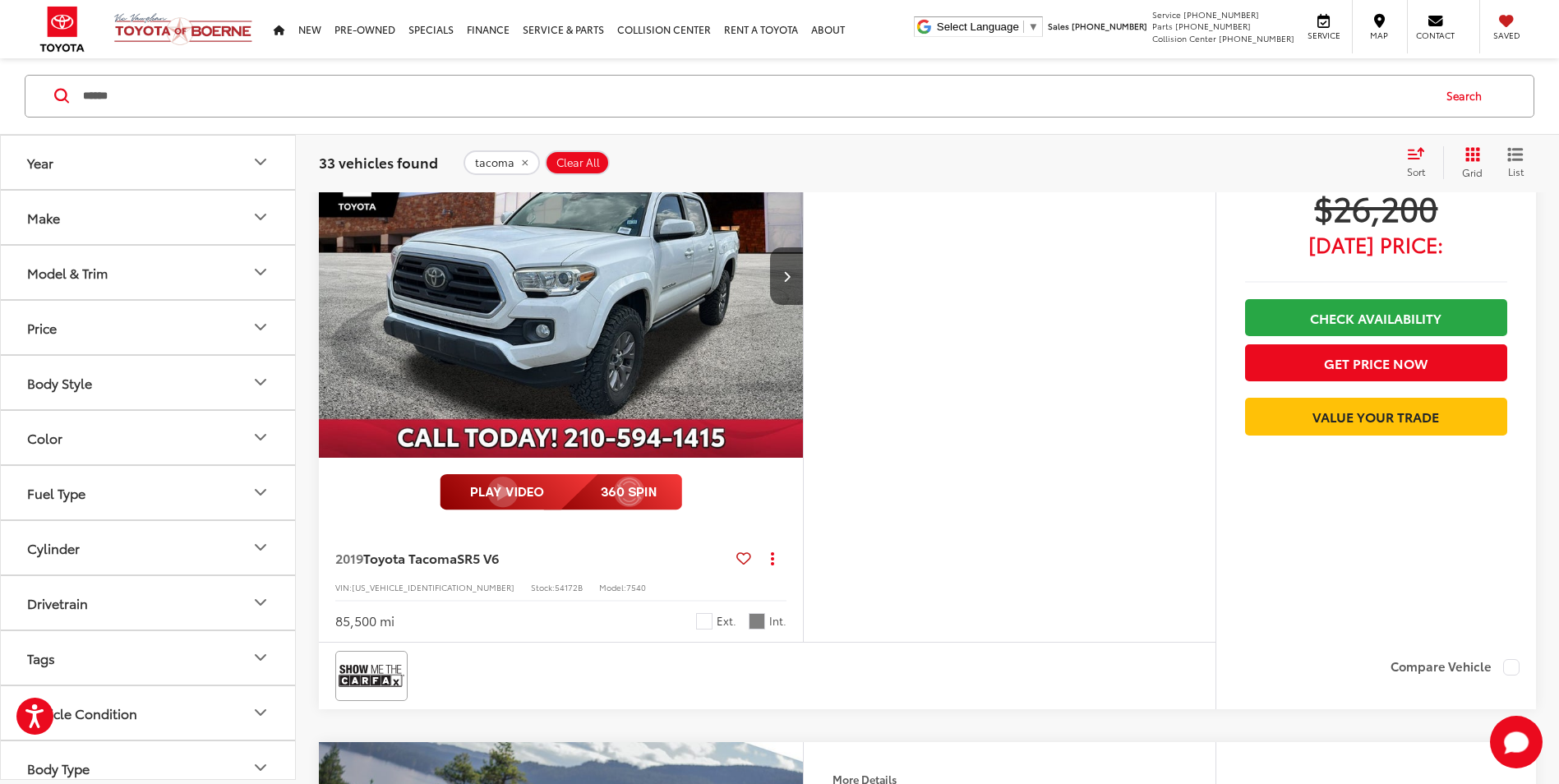
scroll to position [1578, 0]
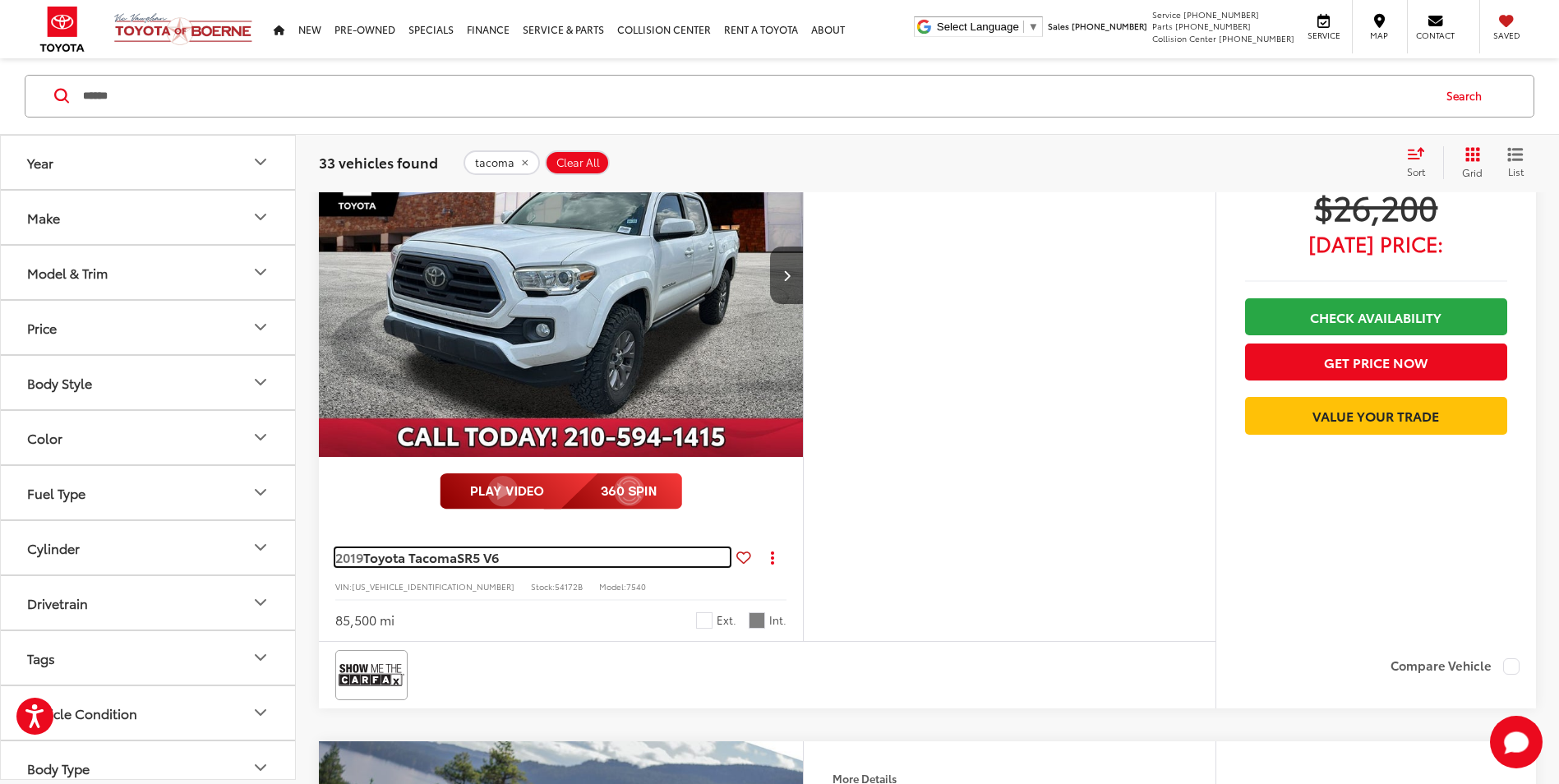
click at [471, 563] on span "SR5 V6" at bounding box center [478, 557] width 42 height 19
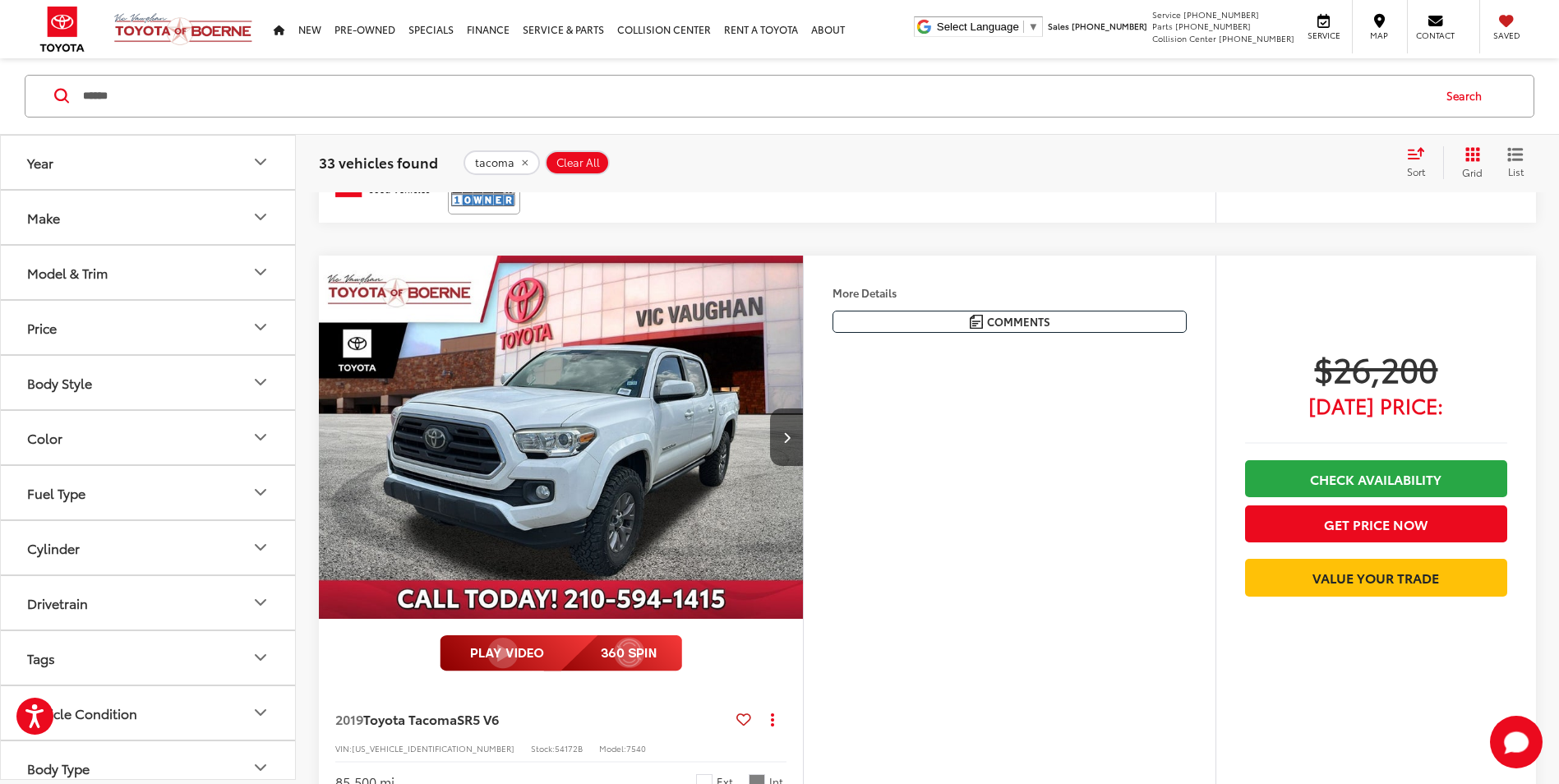
scroll to position [1496, 0]
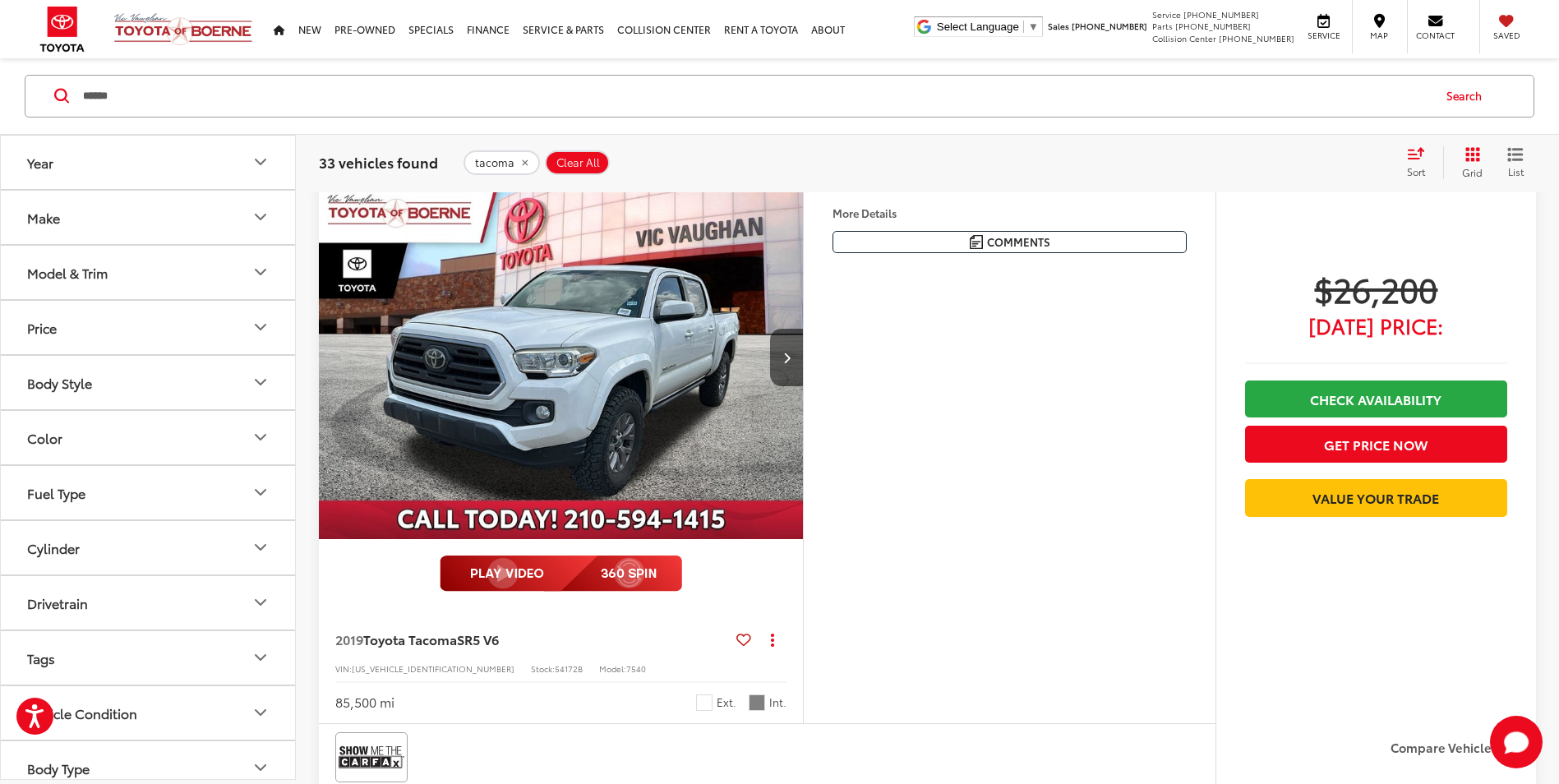
drag, startPoint x: 1000, startPoint y: 636, endPoint x: 876, endPoint y: 325, distance: 334.8
click at [860, 331] on div "More Details Comments Dealer Comments 2019 Toyota Tacoma SR5 V6 White Certified…" at bounding box center [1009, 450] width 413 height 547
drag, startPoint x: 921, startPoint y: 630, endPoint x: 917, endPoint y: 643, distance: 13.6
click at [881, 644] on div "More Details Comments Dealer Comments 2019 Toyota Tacoma SR5 V6 White Certified…" at bounding box center [1009, 450] width 413 height 547
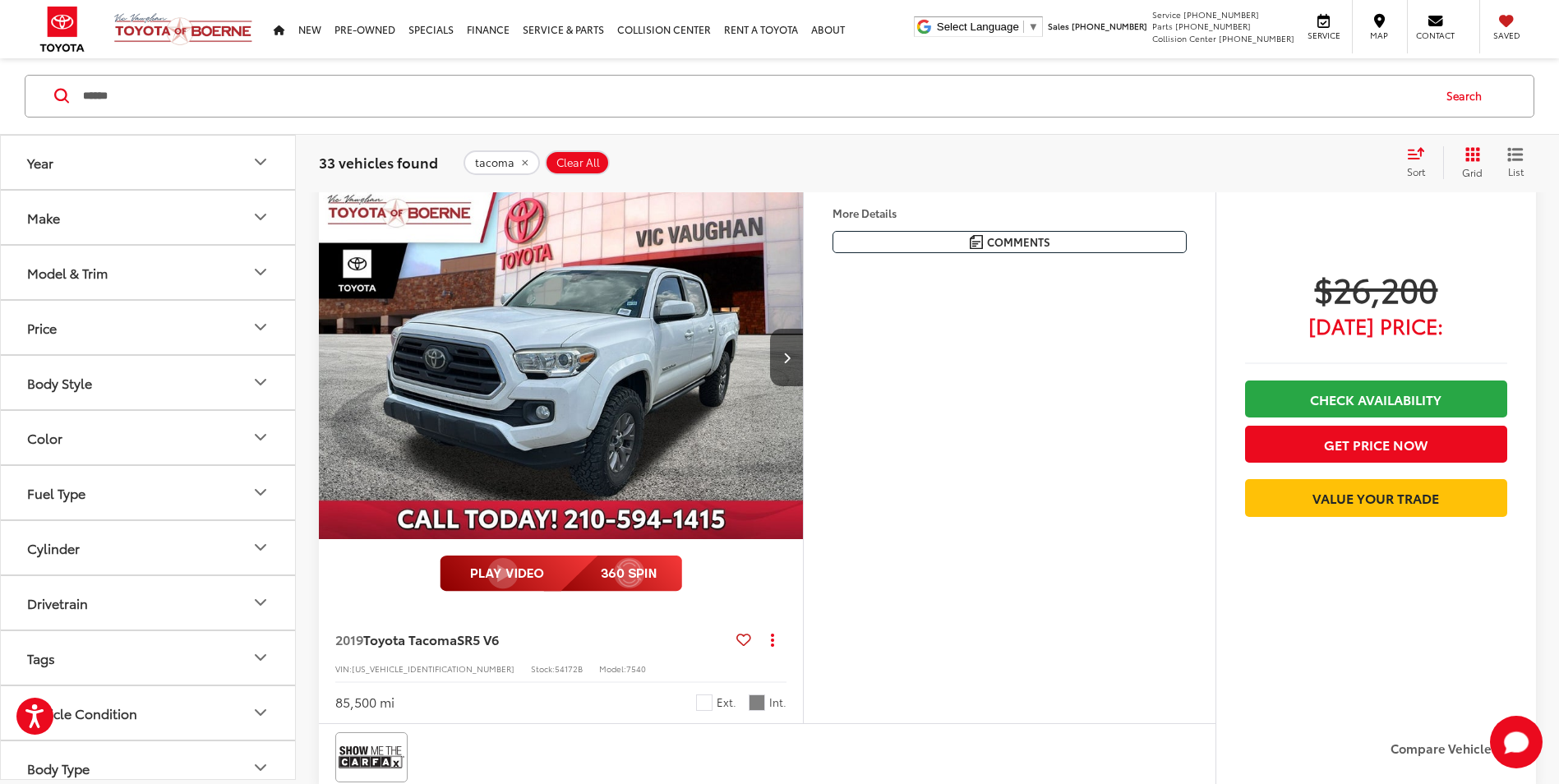
click at [918, 643] on div "More Details Comments Dealer Comments 2019 Toyota Tacoma SR5 V6 White Certified…" at bounding box center [1009, 450] width 413 height 547
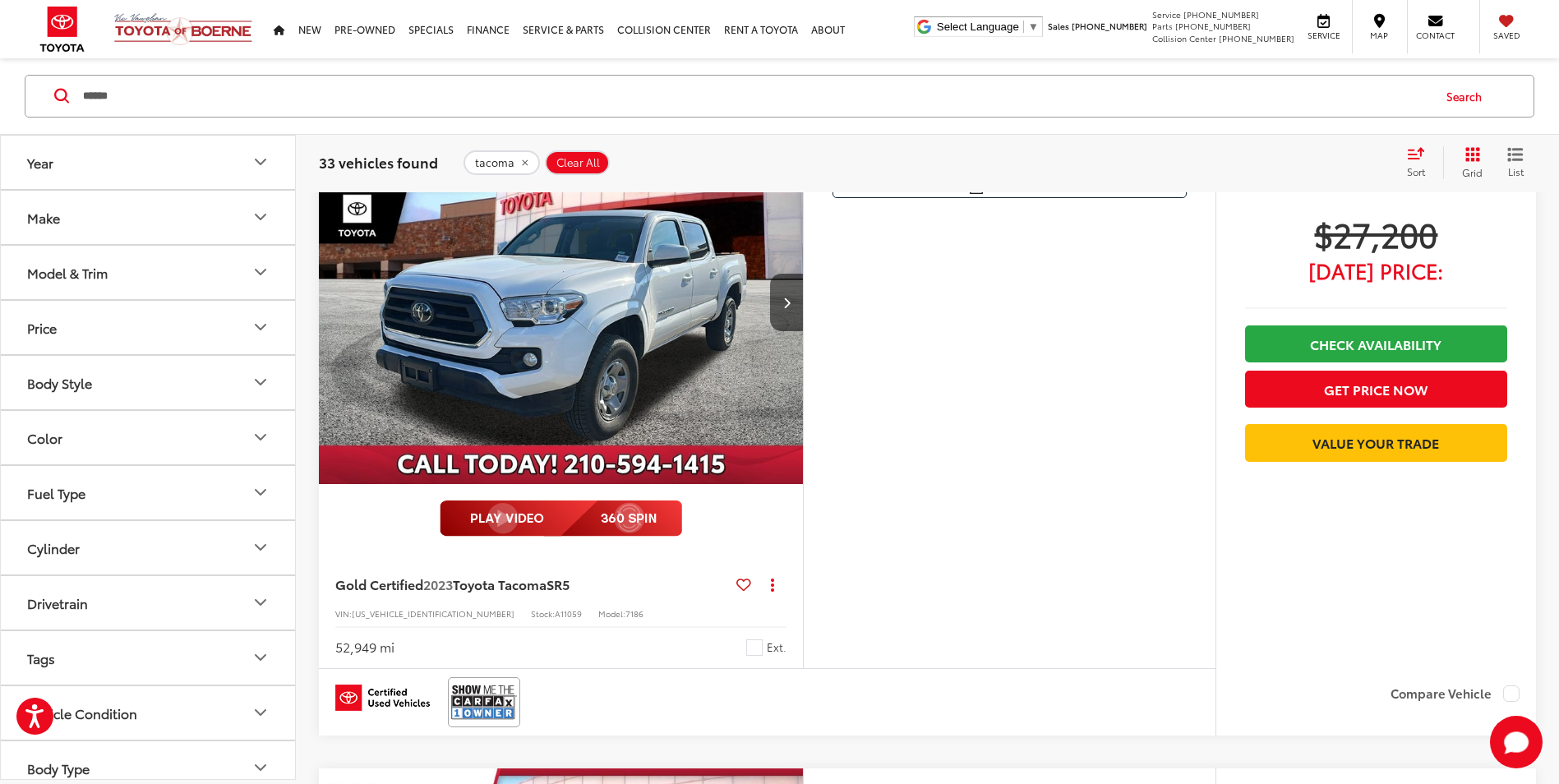
scroll to position [2810, 0]
click at [555, 606] on div "Gold Certified 2023 Toyota Tacoma SR5 Copy Link Share Print View Details VIN: 3…" at bounding box center [561, 610] width 484 height 115
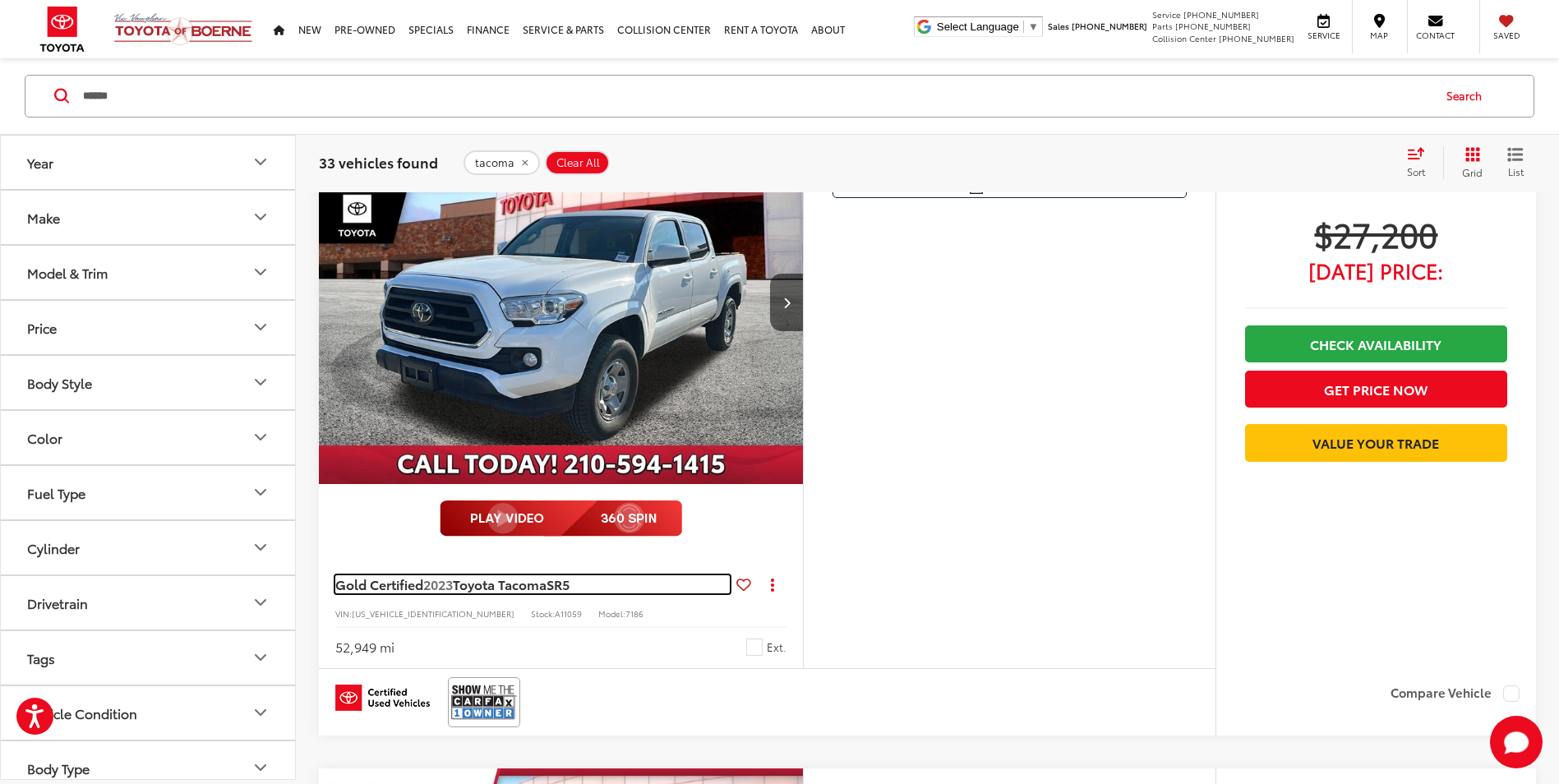
click at [541, 590] on span "Toyota Tacoma" at bounding box center [499, 584] width 94 height 19
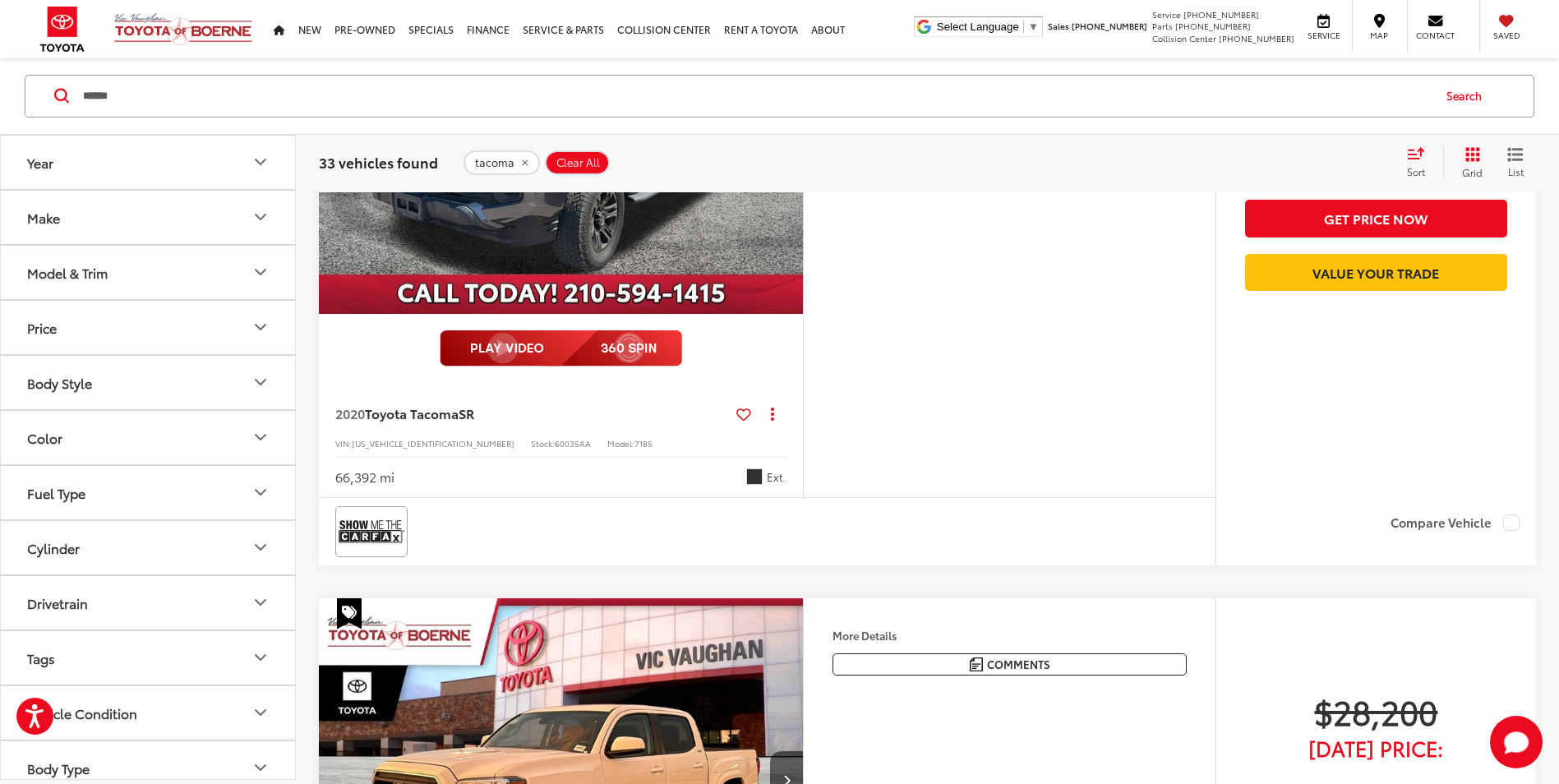
scroll to position [3534, 0]
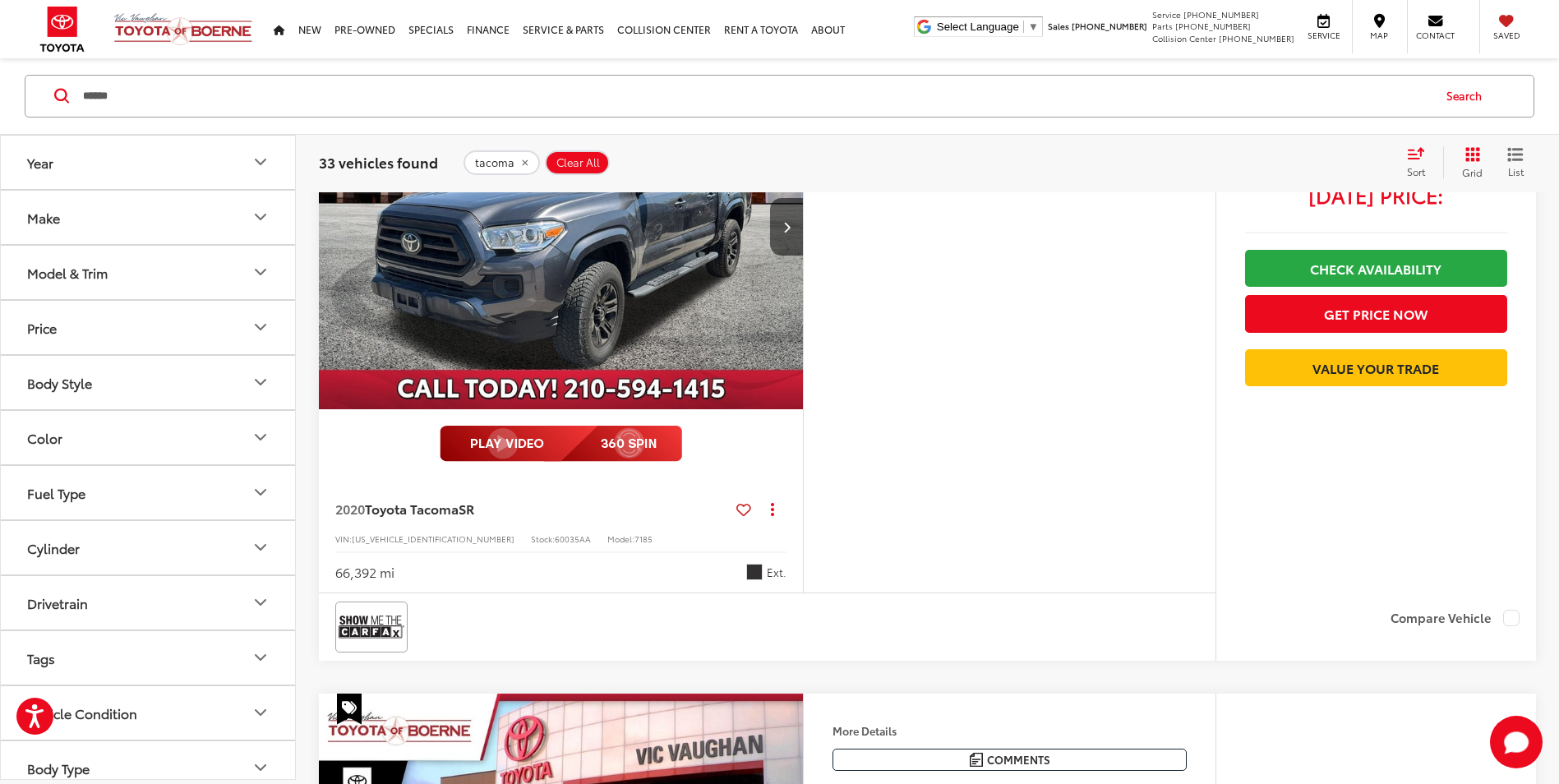
click at [531, 532] on div "Stock: 60035AA" at bounding box center [560, 537] width 60 height 11
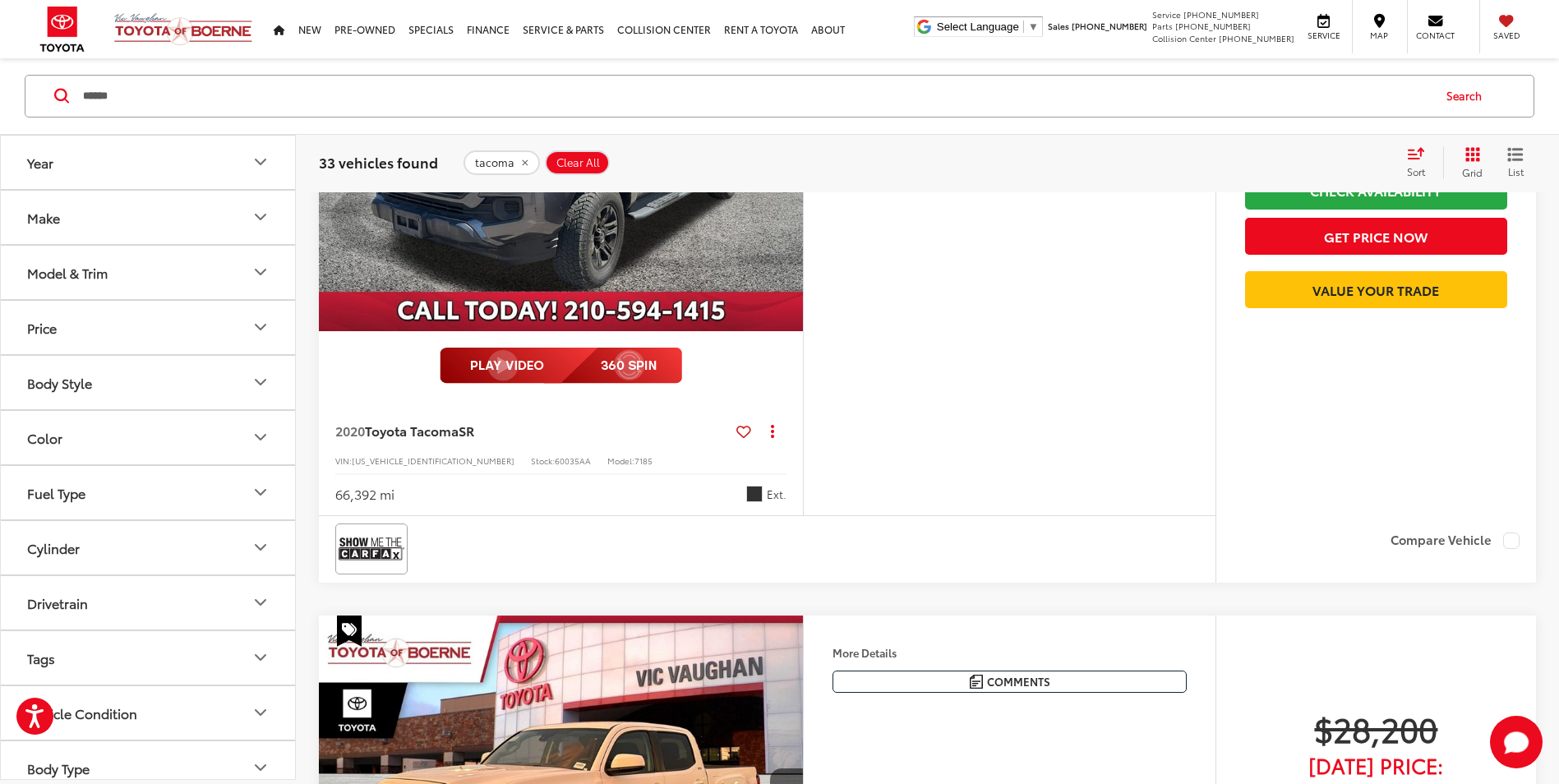
scroll to position [3456, 0]
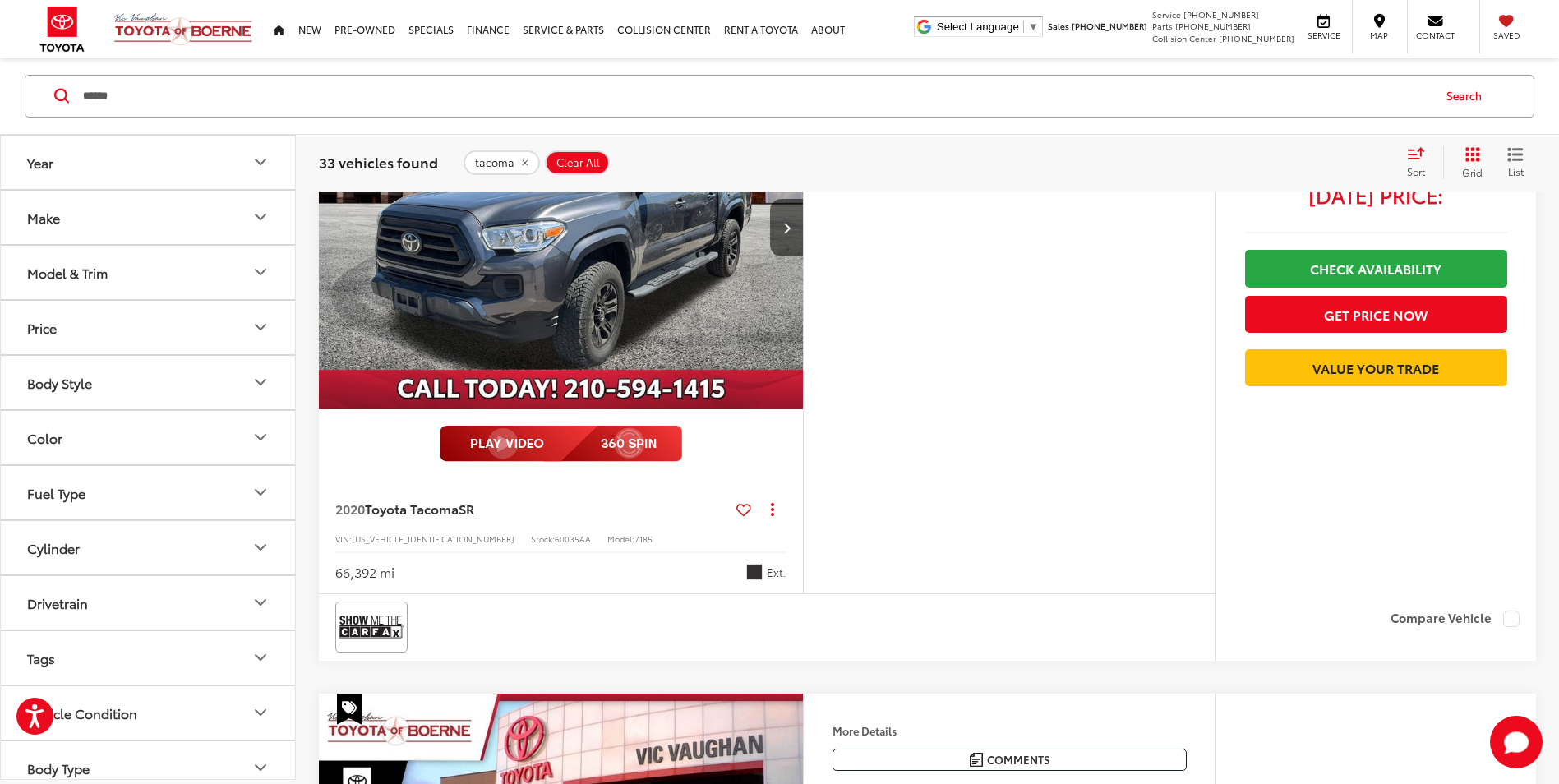
click at [451, 486] on div "2020 Toyota Tacoma SR Copy Link Share Print View Details VIN: [US_VEHICLE_IDENT…" at bounding box center [561, 536] width 484 height 115
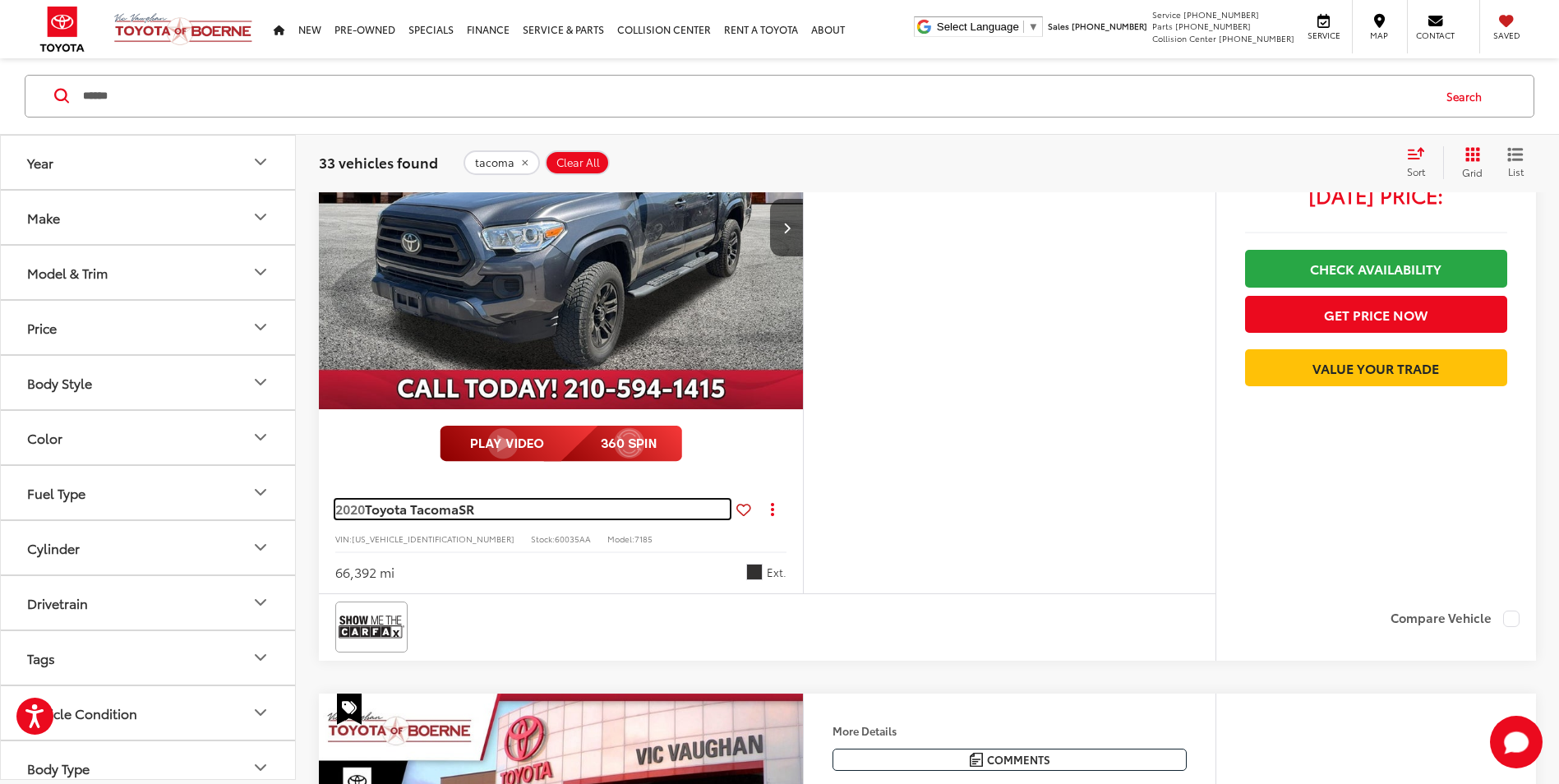
drag, startPoint x: 468, startPoint y: 505, endPoint x: 658, endPoint y: 383, distance: 225.8
click at [468, 505] on span "SR" at bounding box center [466, 508] width 16 height 19
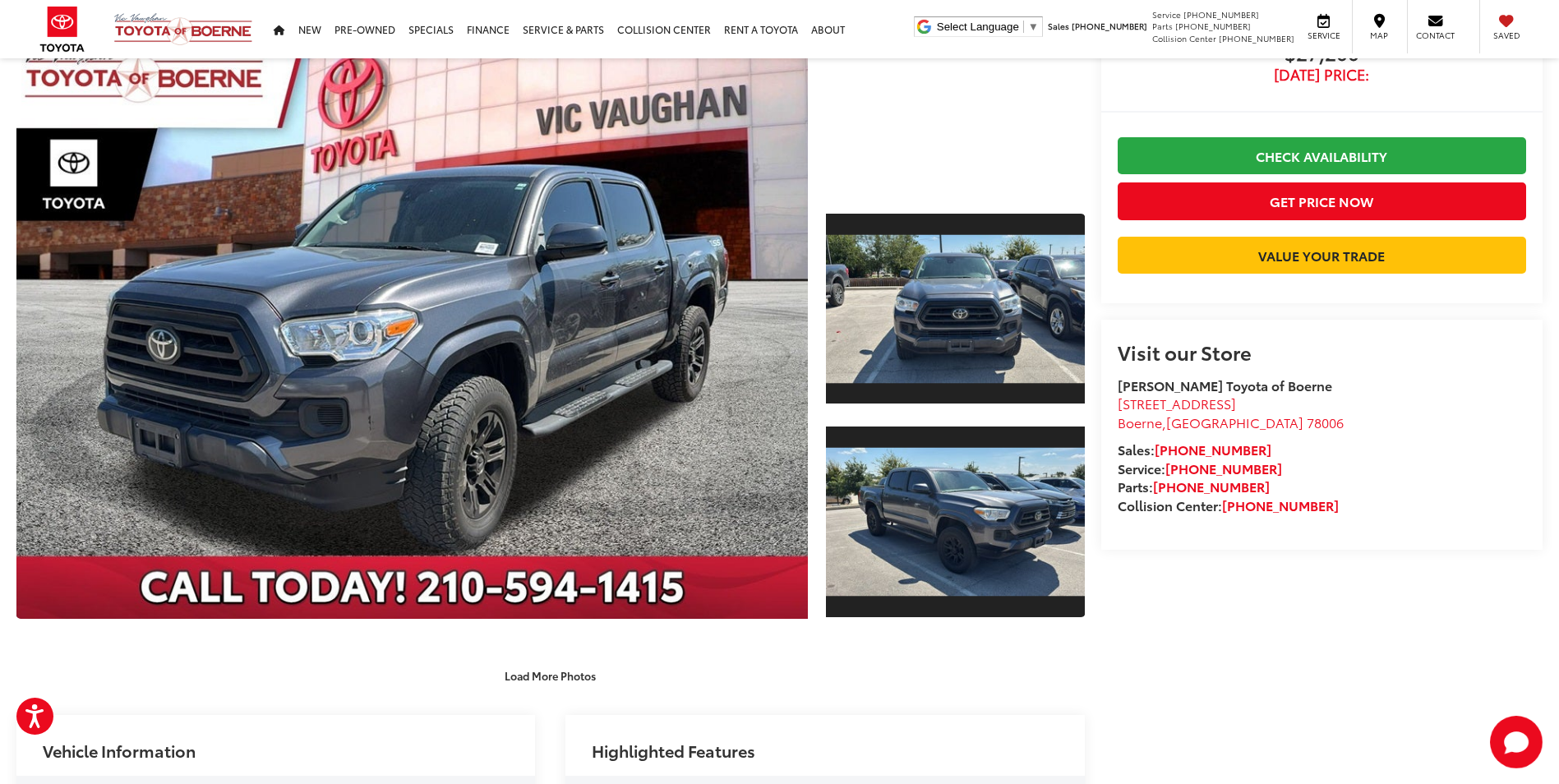
scroll to position [115, 0]
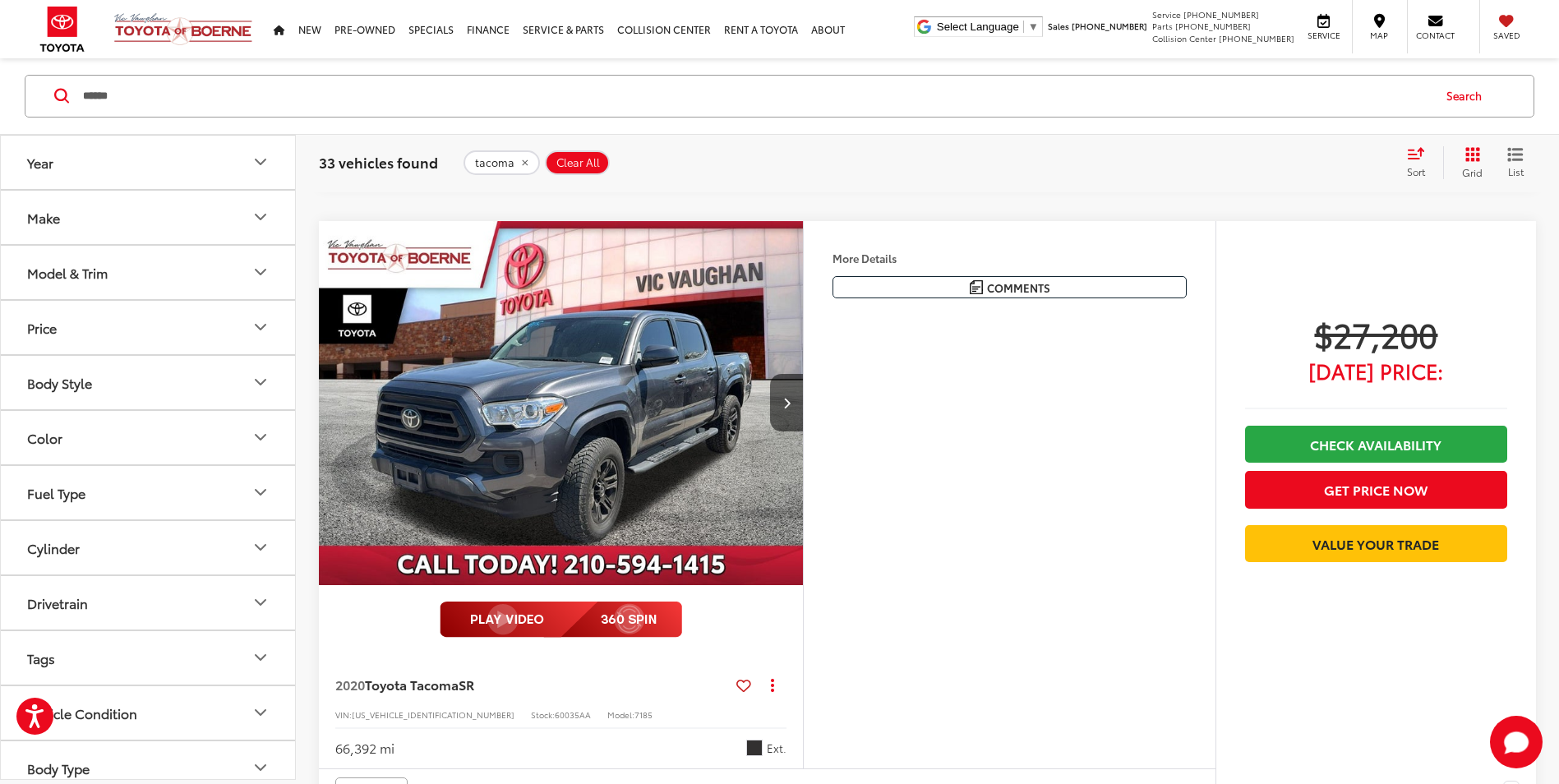
scroll to position [3551, 0]
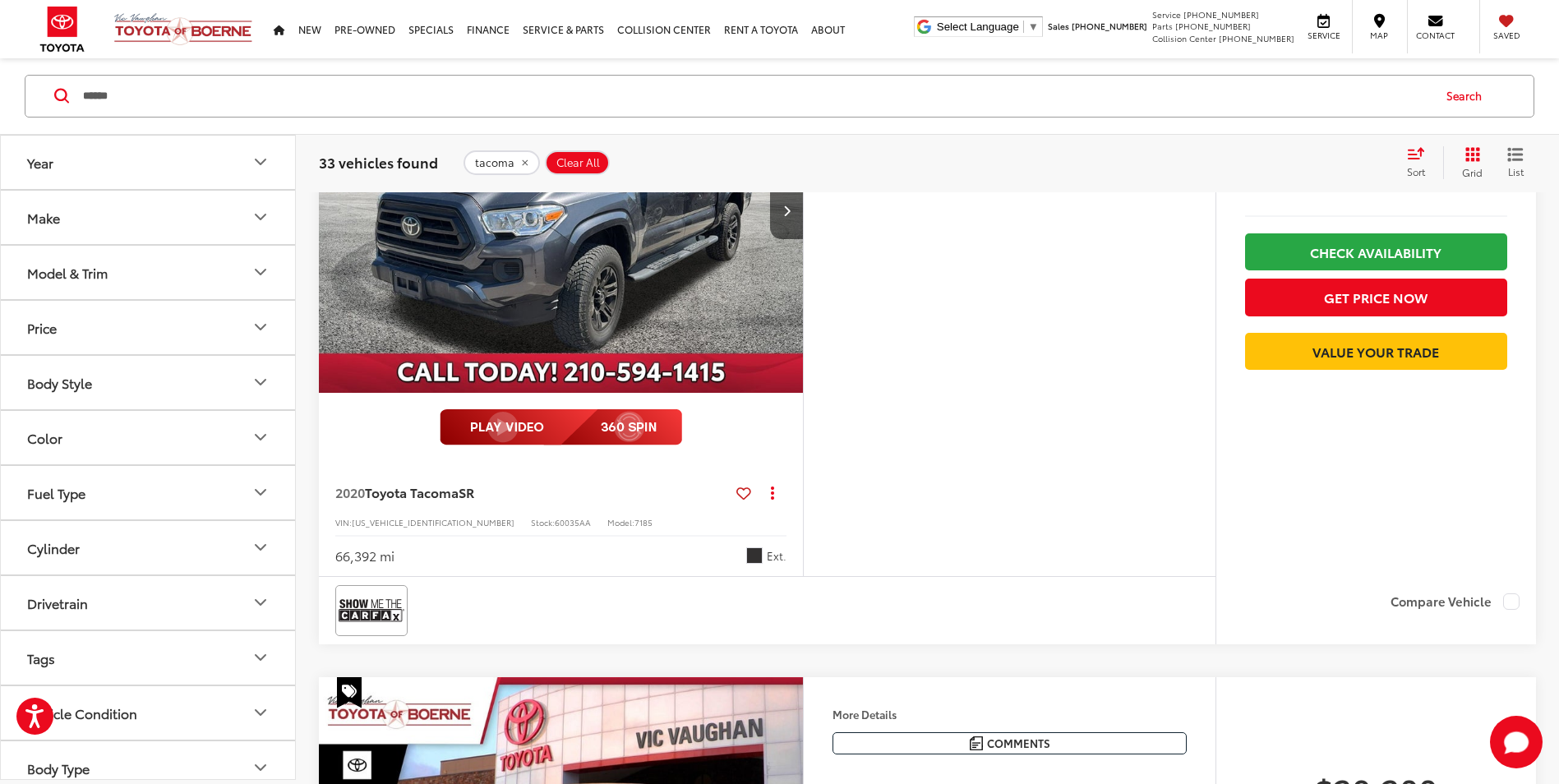
click at [532, 505] on div "2020 Toyota Tacoma SR Copy Link Share Print View Details VIN: 5TFAX5GN5LX165780…" at bounding box center [561, 520] width 484 height 115
click at [616, 338] on img "2020 Toyota Tacoma SR 0" at bounding box center [561, 211] width 486 height 365
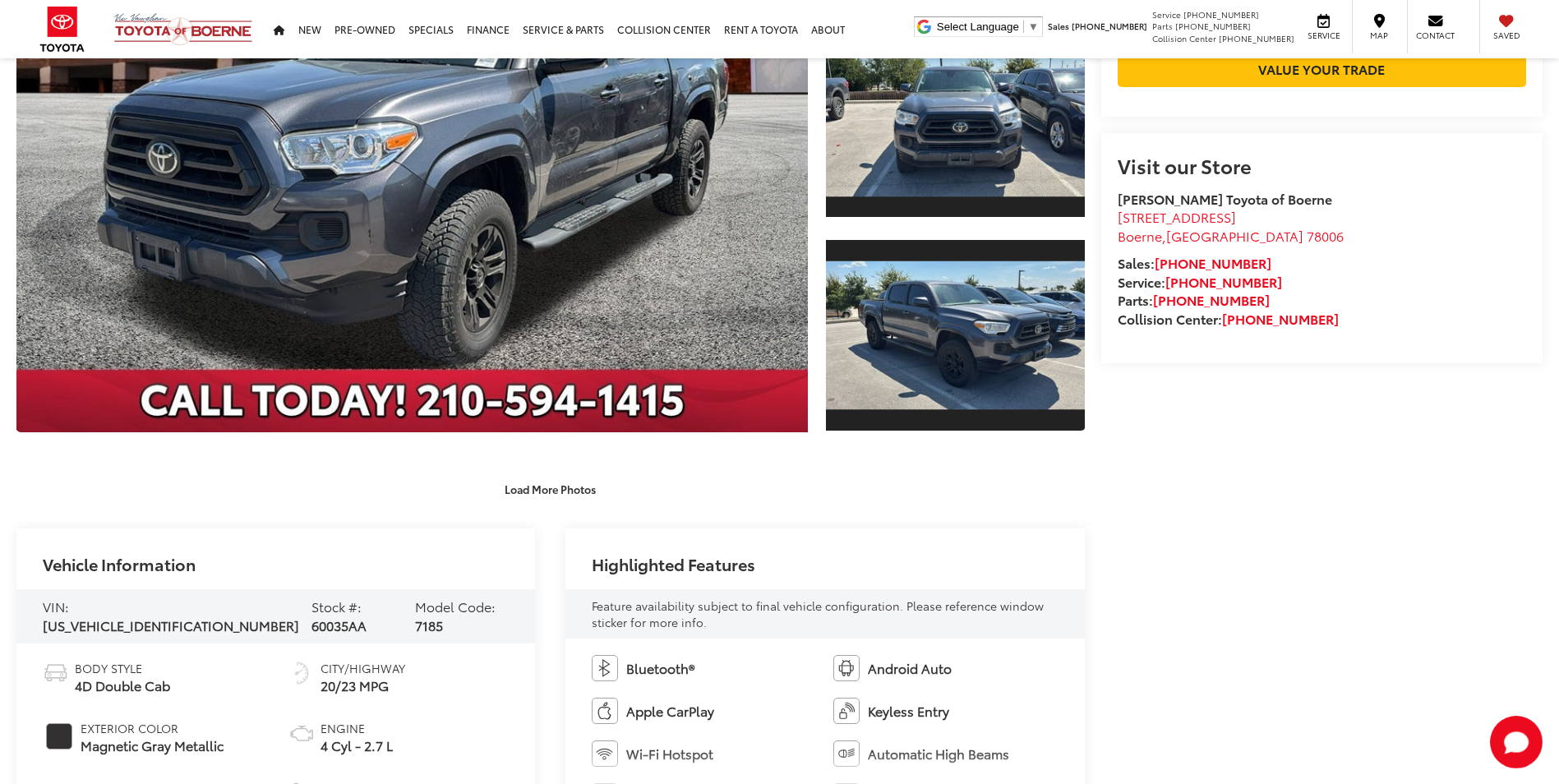
scroll to position [115, 0]
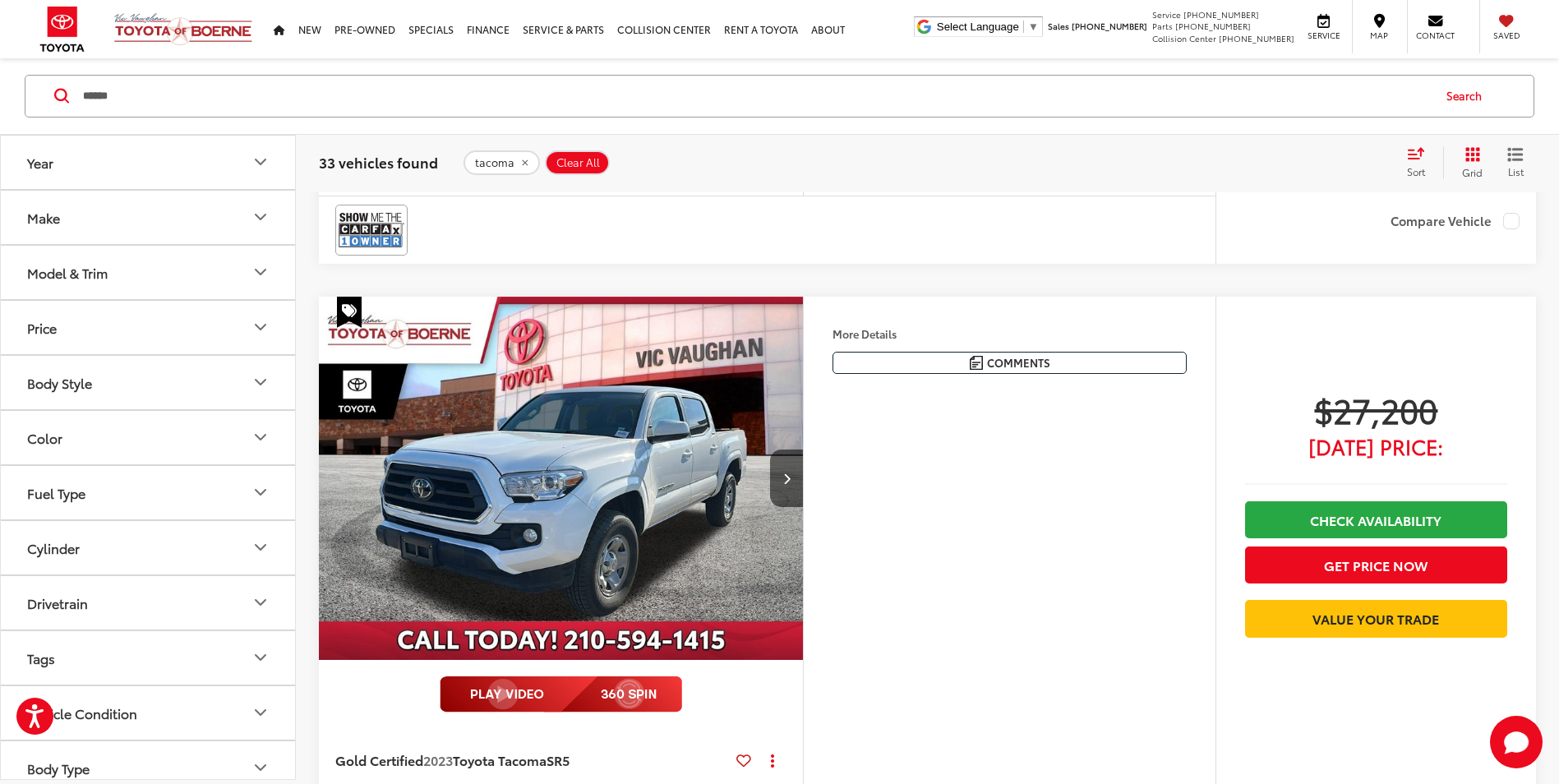
scroll to position [2708, 0]
